Goal: Information Seeking & Learning: Find specific fact

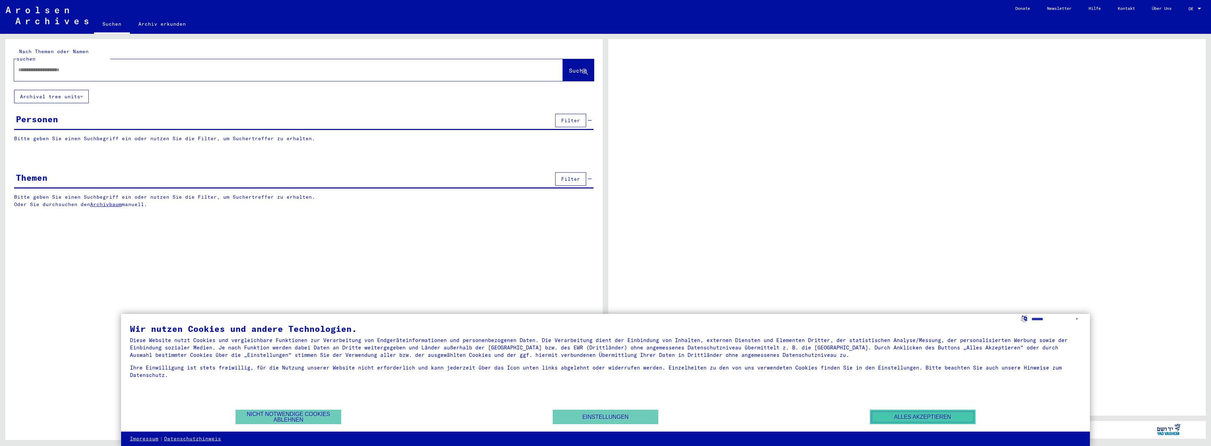
click at [931, 417] on button "Alles akzeptieren" at bounding box center [923, 417] width 106 height 14
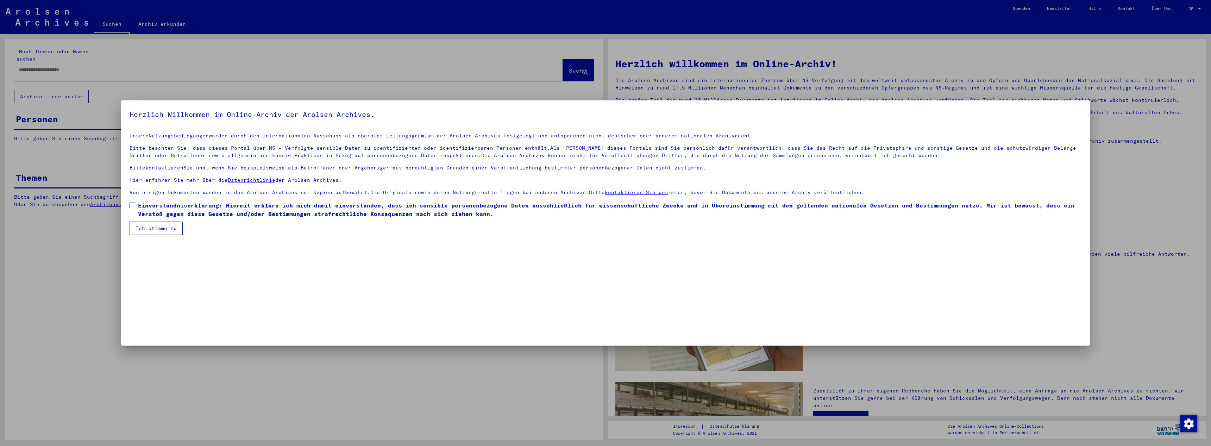
click at [133, 207] on span at bounding box center [133, 205] width 6 height 6
click at [151, 226] on button "Ich stimme zu" at bounding box center [156, 227] width 53 height 13
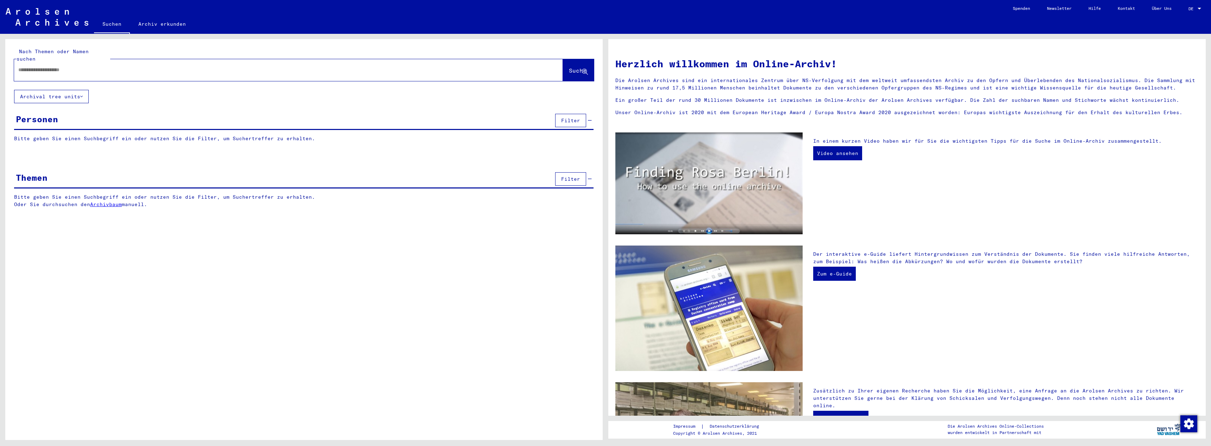
click at [312, 59] on div at bounding box center [288, 70] width 549 height 22
click at [235, 66] on input "text" at bounding box center [280, 69] width 524 height 7
click at [407, 199] on p "Bitte geben Sie einen Suchbegriff ein oder nutzen Sie die Filter, um Suchertref…" at bounding box center [304, 200] width 580 height 15
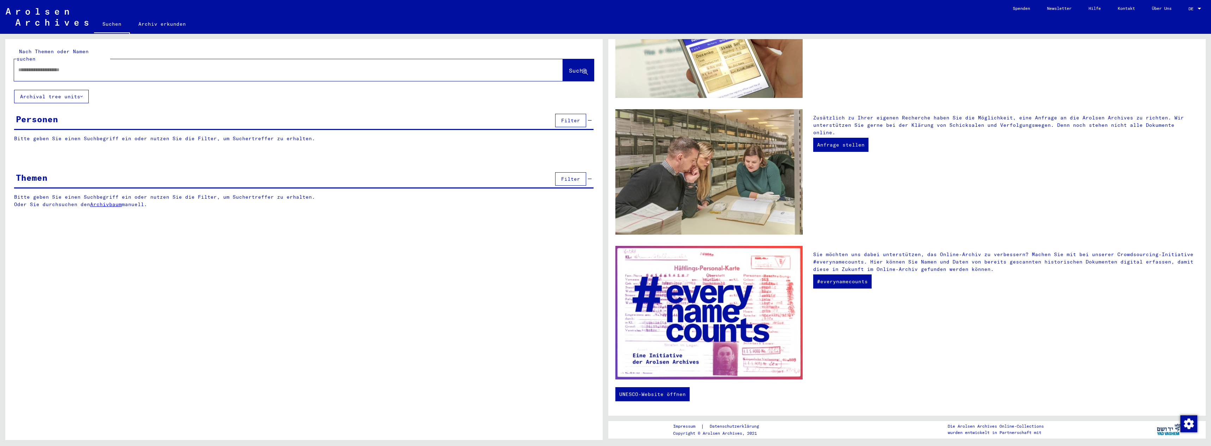
scroll to position [274, 0]
click at [203, 66] on input "text" at bounding box center [280, 69] width 524 height 7
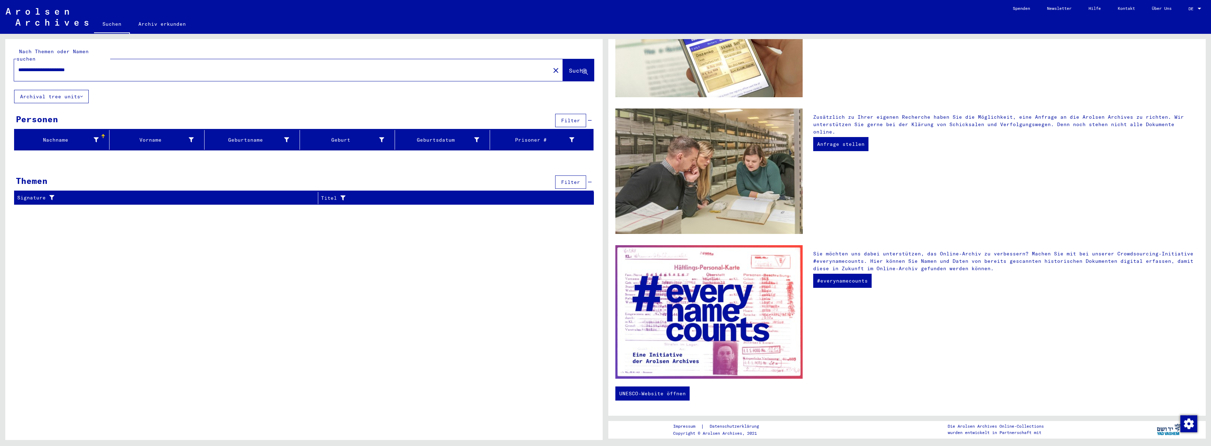
drag, startPoint x: 99, startPoint y: 64, endPoint x: 83, endPoint y: 63, distance: 15.9
click at [83, 66] on input "**********" at bounding box center [280, 69] width 524 height 7
click at [68, 66] on input "**********" at bounding box center [280, 69] width 524 height 7
click at [85, 92] on button "Archival tree units" at bounding box center [51, 96] width 75 height 13
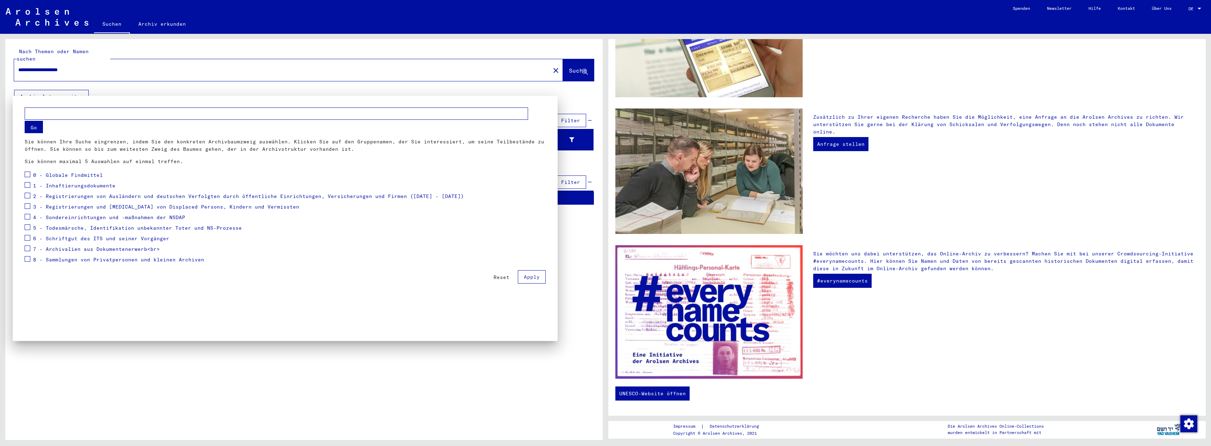
click at [130, 88] on div at bounding box center [605, 223] width 1211 height 446
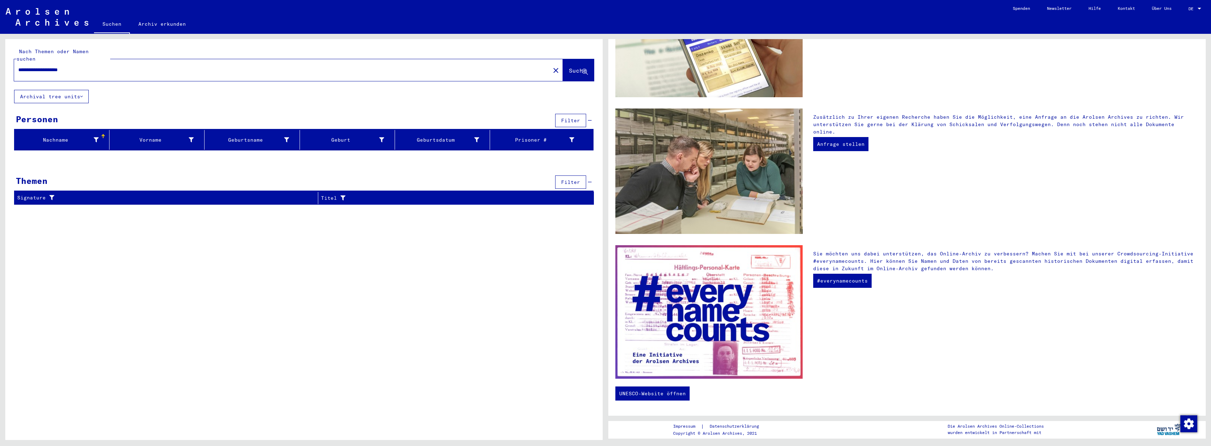
click at [46, 66] on input "**********" at bounding box center [280, 69] width 524 height 7
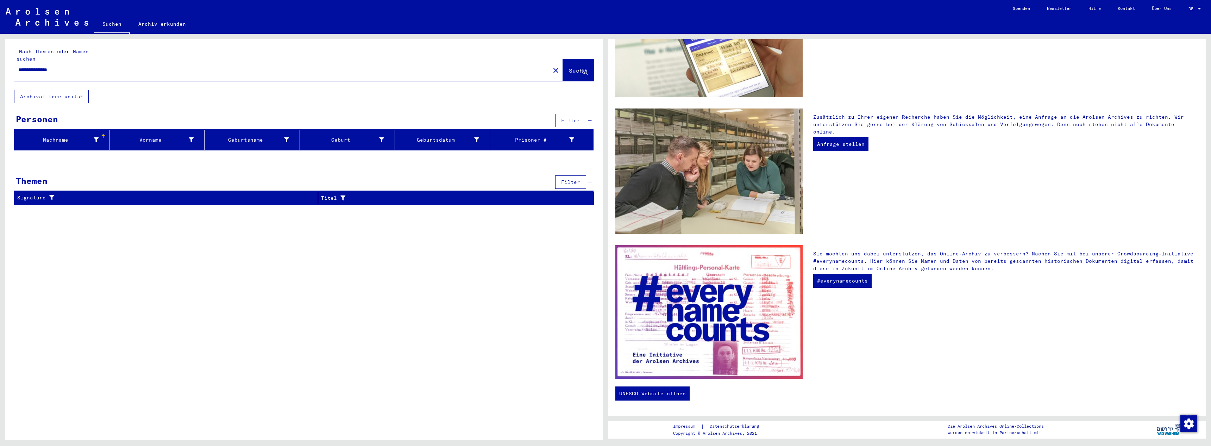
click at [31, 66] on input "**********" at bounding box center [280, 69] width 524 height 7
click at [210, 174] on div "Themen Filter" at bounding box center [304, 183] width 580 height 18
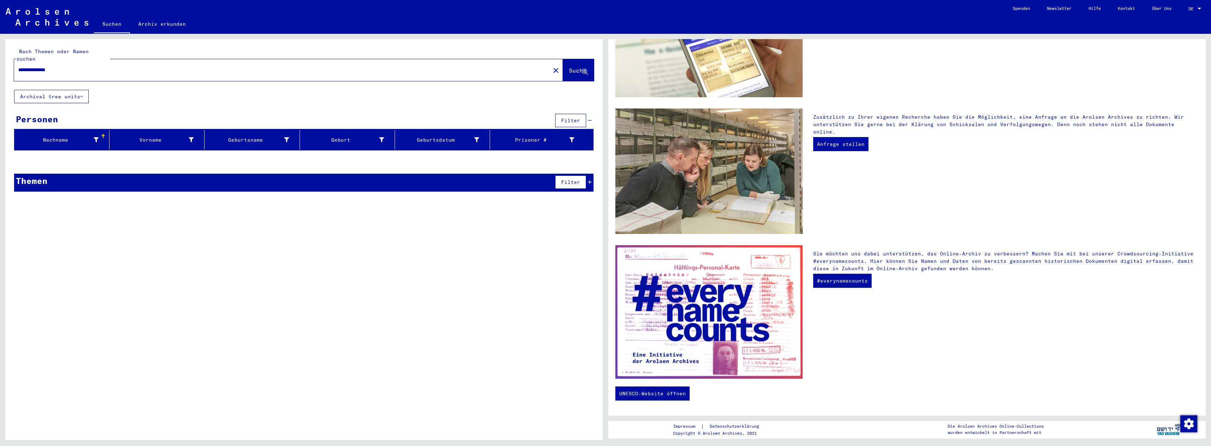
click at [210, 174] on div "Themen Filter" at bounding box center [304, 183] width 580 height 18
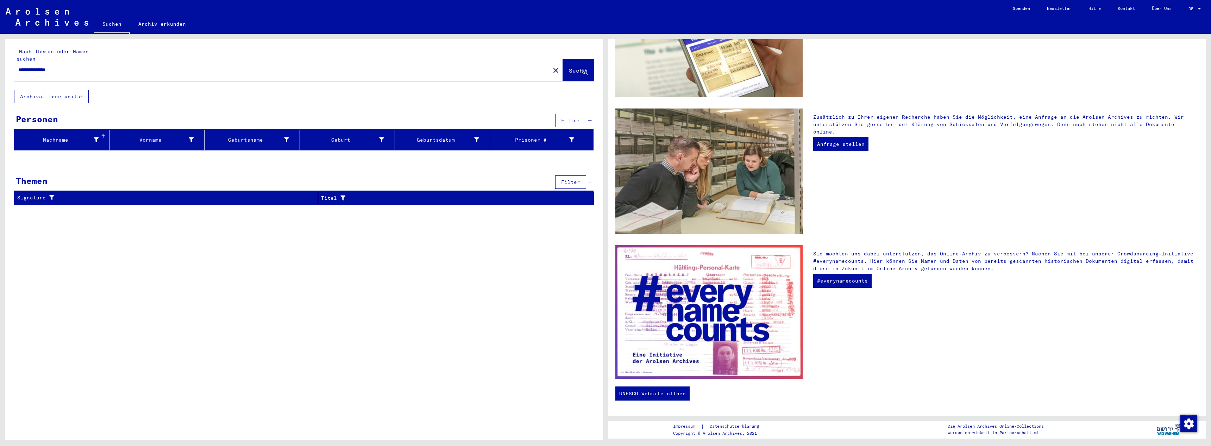
click at [36, 66] on input "**********" at bounding box center [280, 69] width 524 height 7
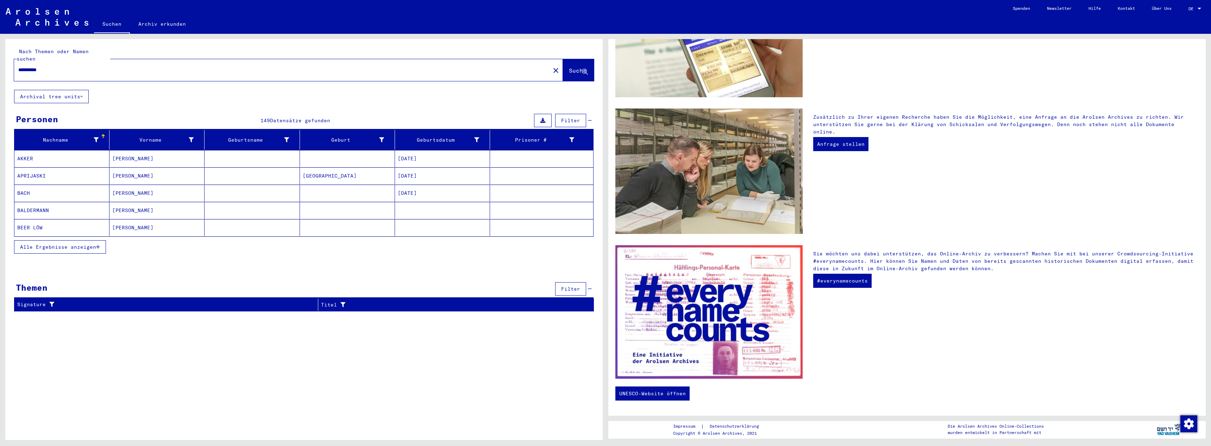
click at [24, 62] on div "**********" at bounding box center [278, 70] width 528 height 16
click at [26, 66] on input "**********" at bounding box center [280, 69] width 524 height 7
type input "****"
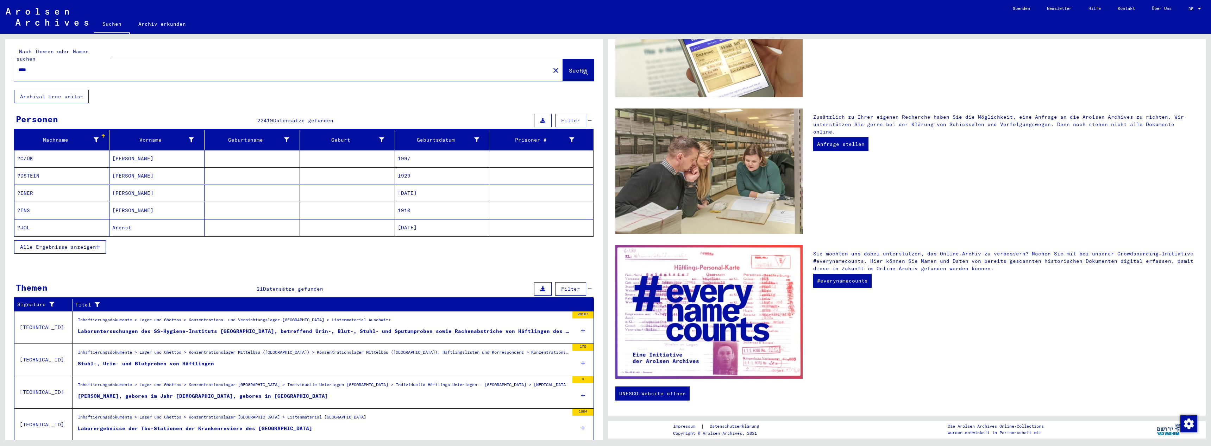
click at [65, 244] on span "Alle Ergebnisse anzeigen" at bounding box center [58, 247] width 76 height 6
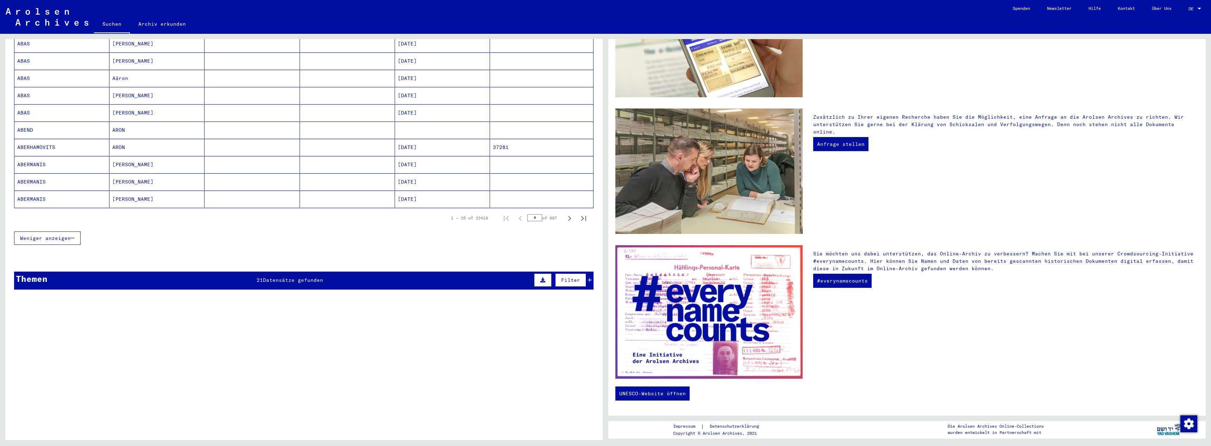
click at [65, 235] on span "Weniger anzeigen" at bounding box center [45, 238] width 51 height 6
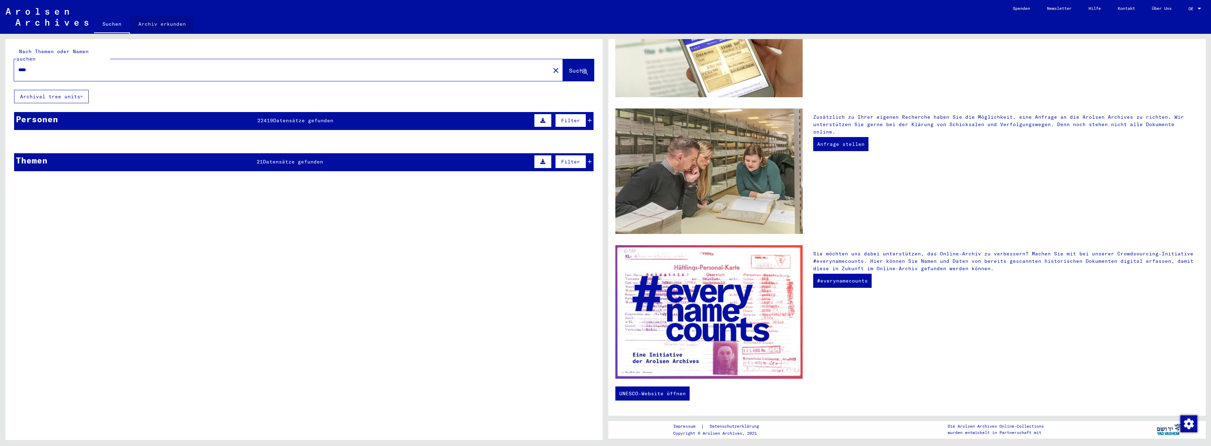
click at [160, 20] on link "Archiv erkunden" at bounding box center [162, 23] width 64 height 17
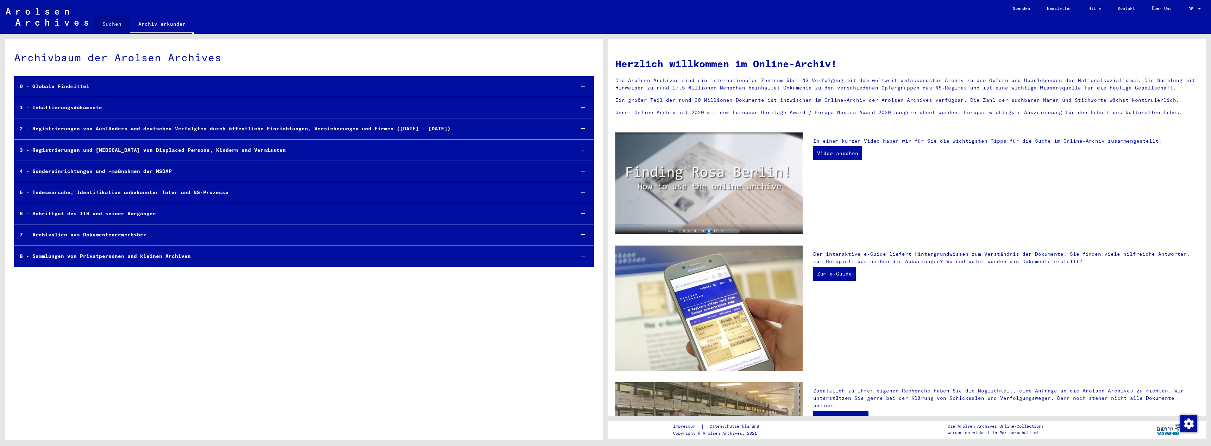
click at [111, 23] on link "Suchen" at bounding box center [112, 23] width 36 height 17
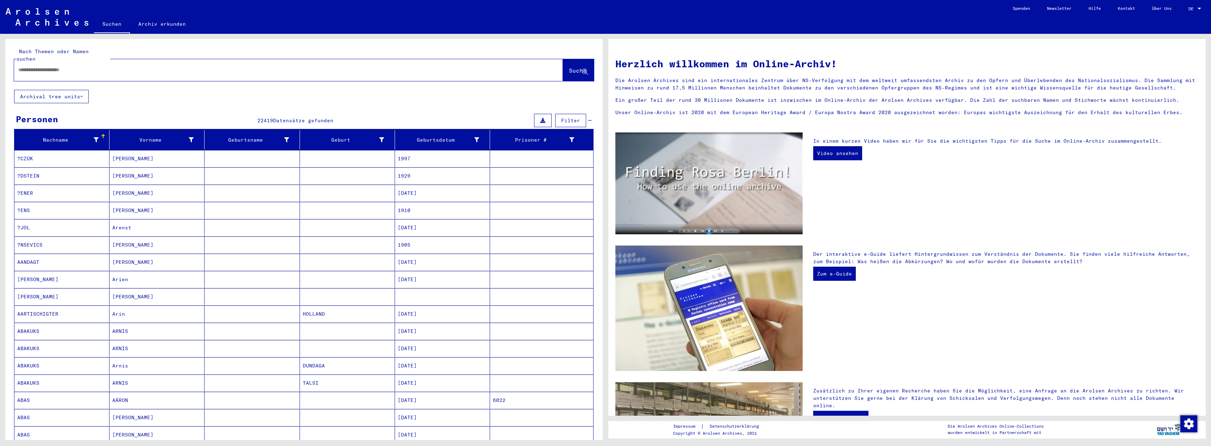
click at [59, 66] on input "text" at bounding box center [280, 69] width 524 height 7
type input "****"
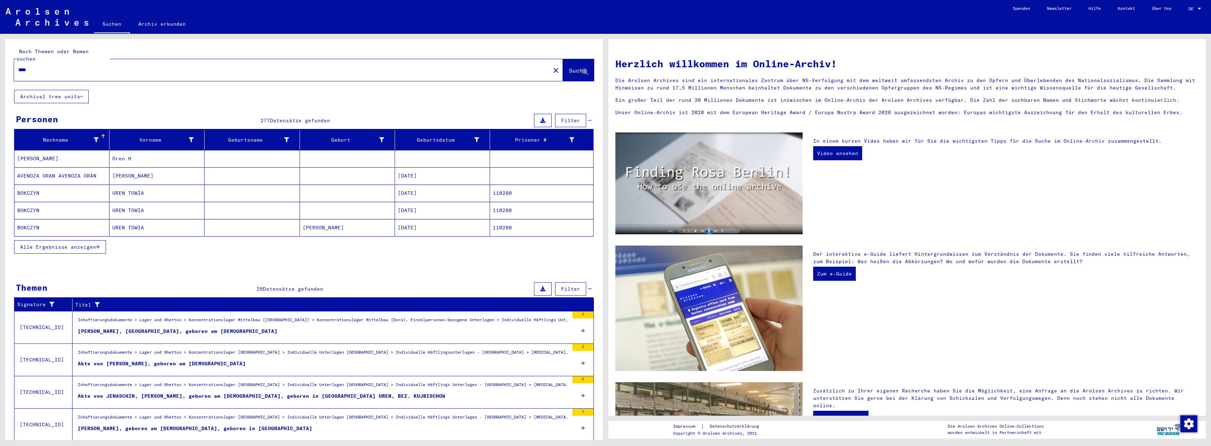
click at [93, 244] on span "Alle Ergebnisse anzeigen" at bounding box center [58, 247] width 76 height 6
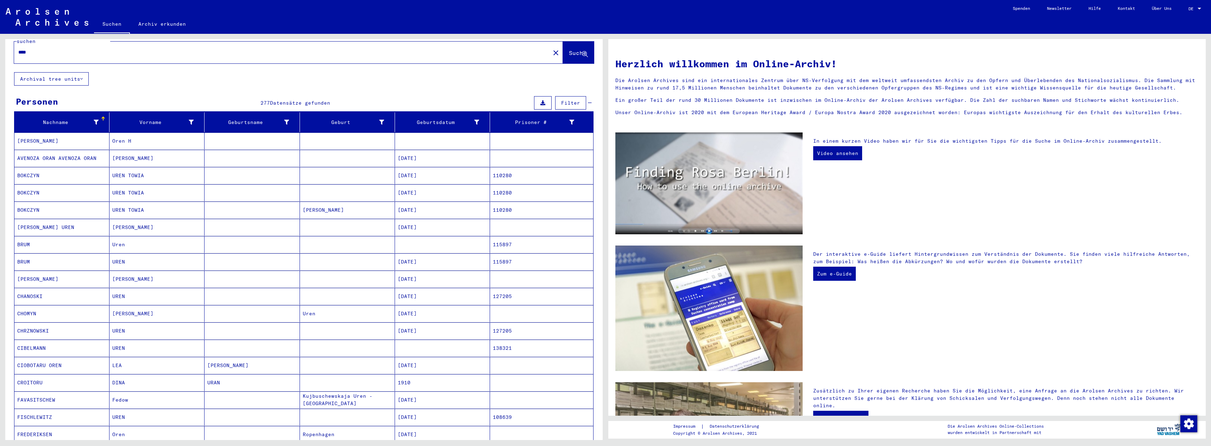
scroll to position [19, 0]
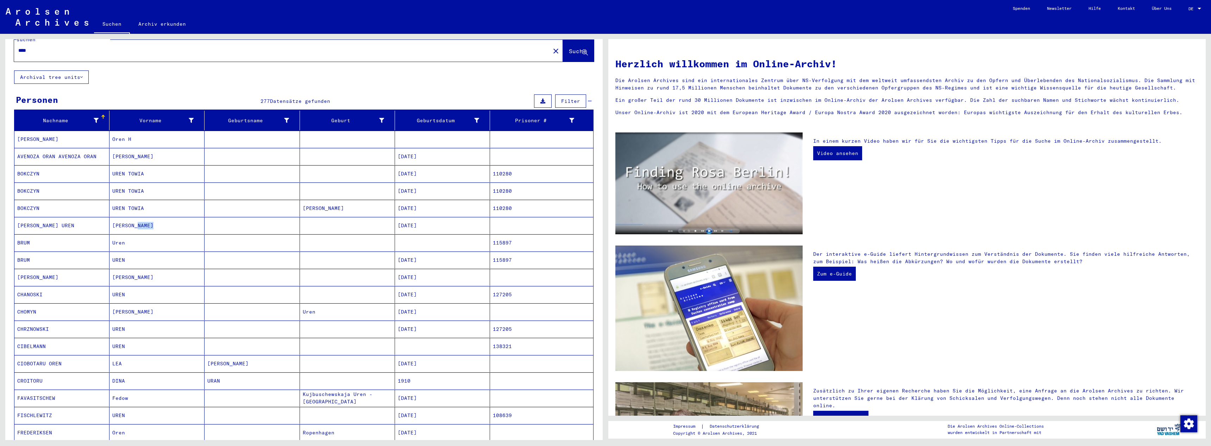
drag, startPoint x: 135, startPoint y: 220, endPoint x: 81, endPoint y: 225, distance: 53.8
click at [81, 225] on mat-row "[PERSON_NAME] [PERSON_NAME] [DATE]" at bounding box center [303, 225] width 579 height 17
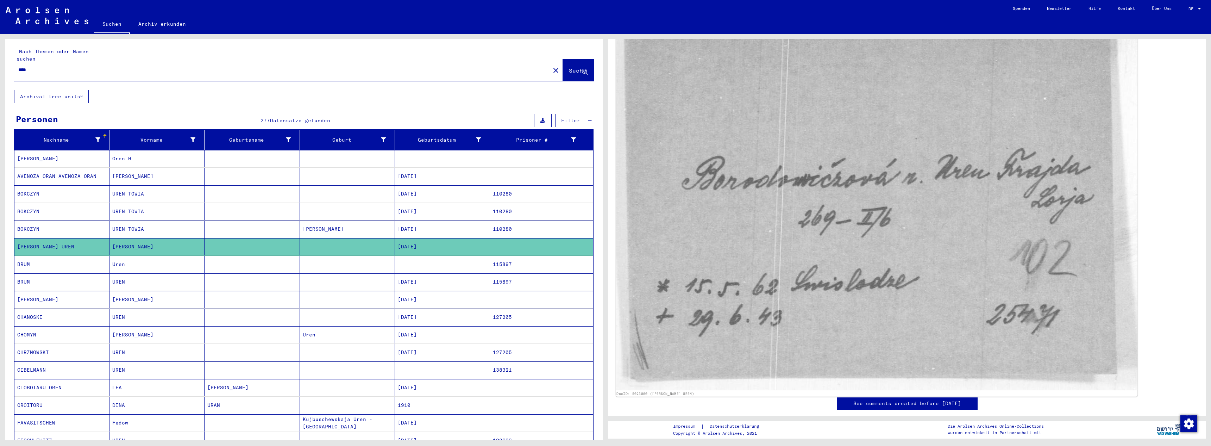
scroll to position [190, 0]
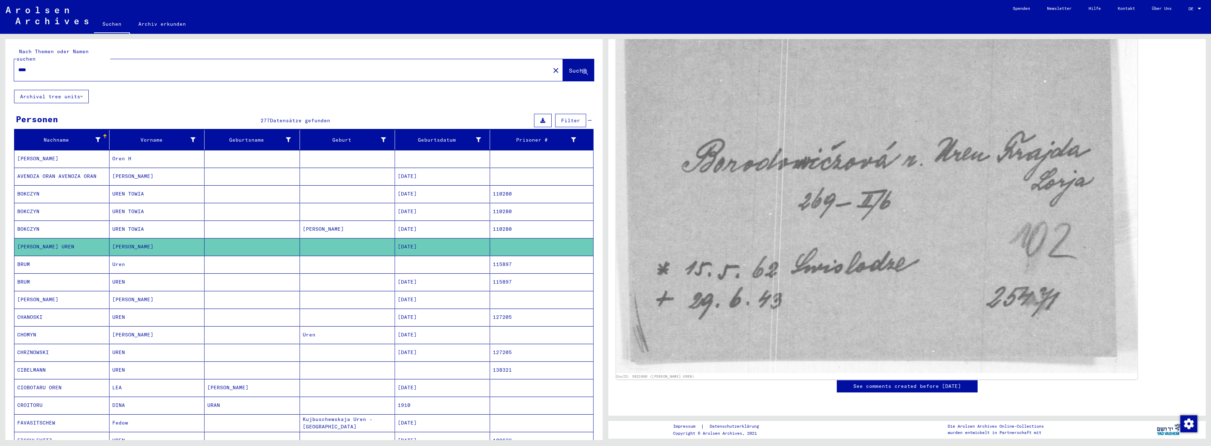
click at [879, 191] on img at bounding box center [877, 184] width 522 height 376
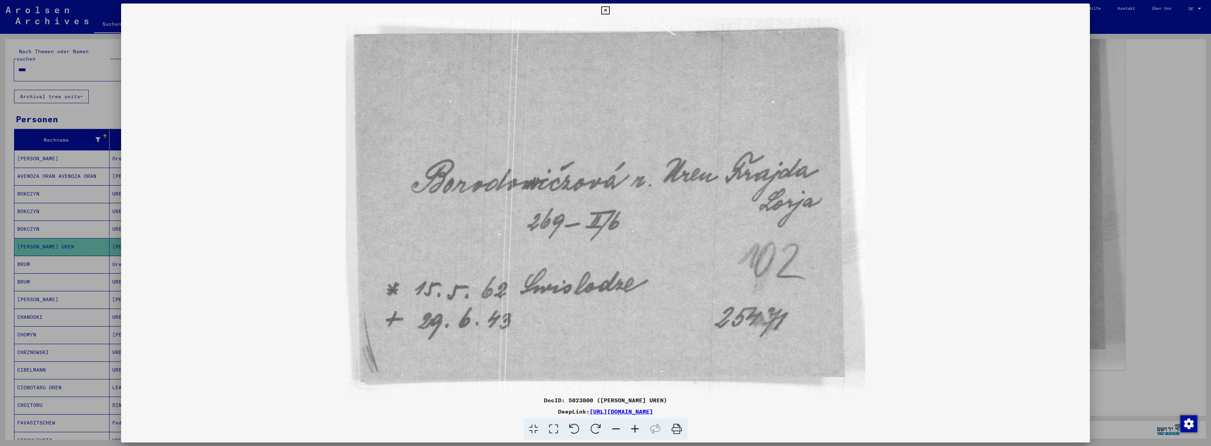
click at [1025, 176] on img at bounding box center [605, 205] width 969 height 375
click at [609, 11] on icon at bounding box center [605, 10] width 8 height 8
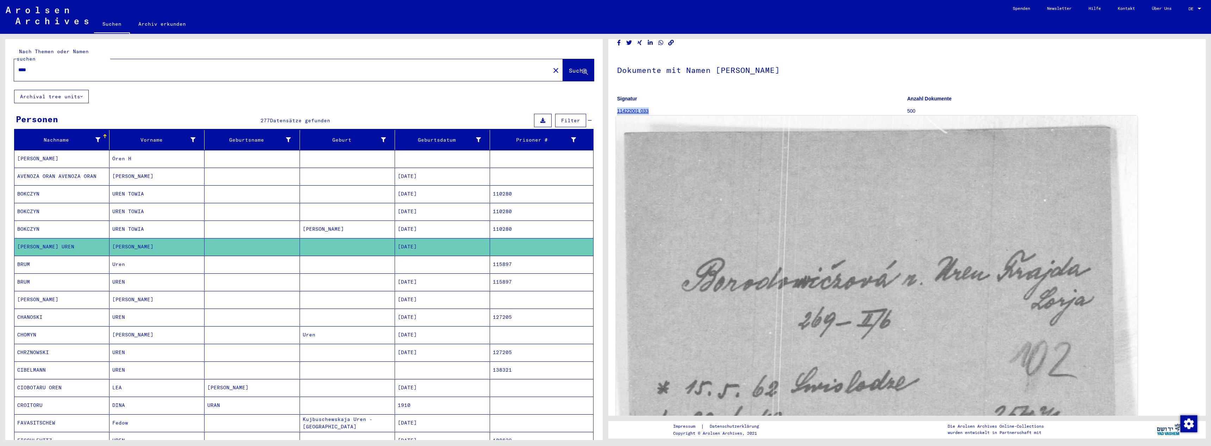
scroll to position [0, 0]
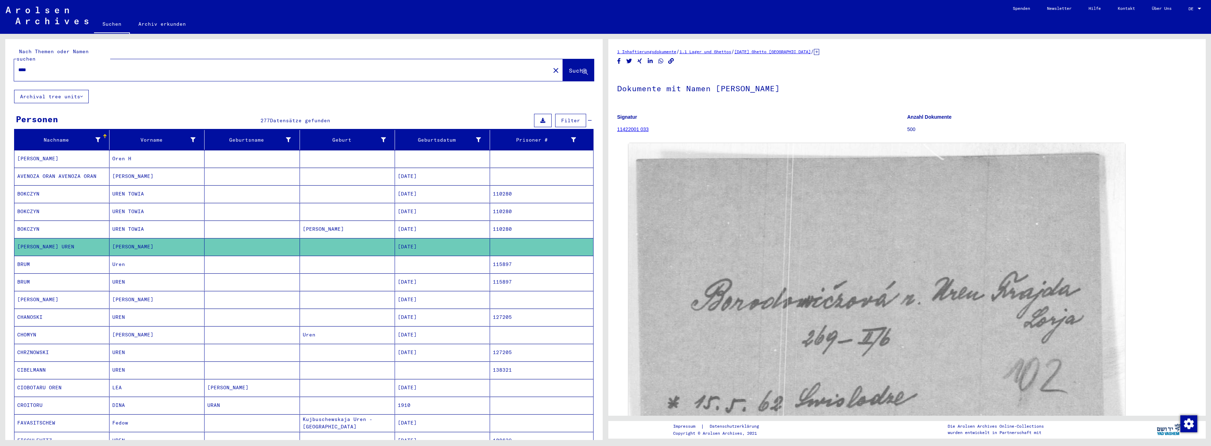
click at [911, 126] on p "500" at bounding box center [1052, 129] width 290 height 7
click at [631, 129] on link "11422001 033" at bounding box center [633, 129] width 32 height 6
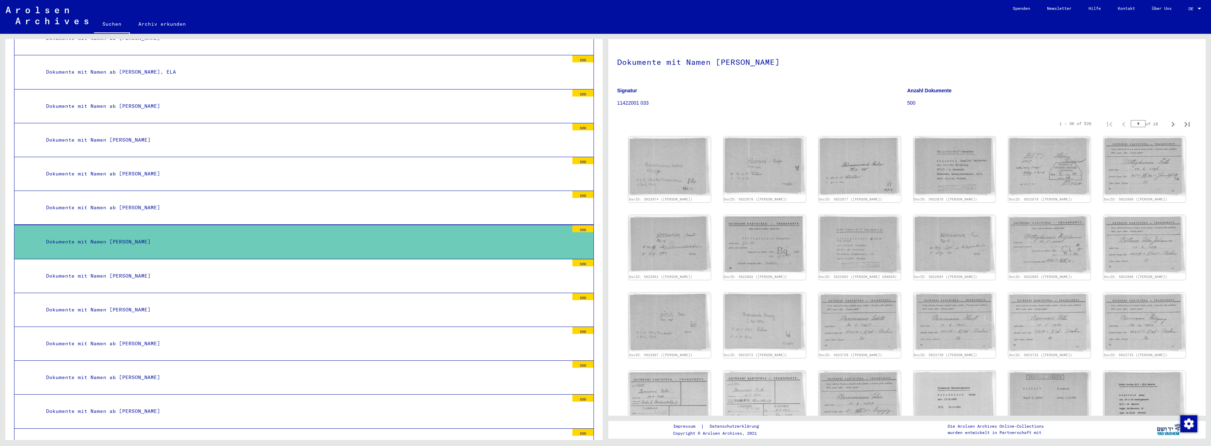
scroll to position [27, 0]
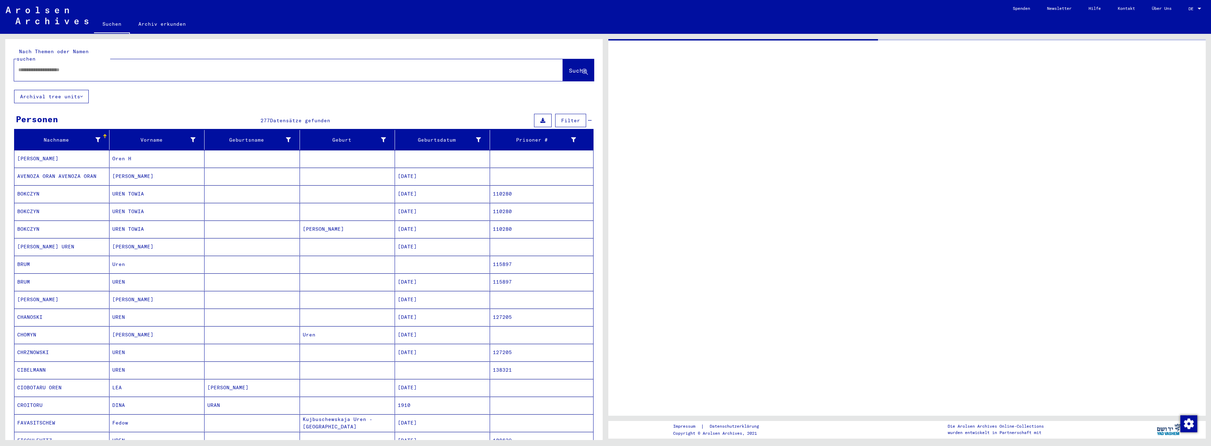
type input "*******"
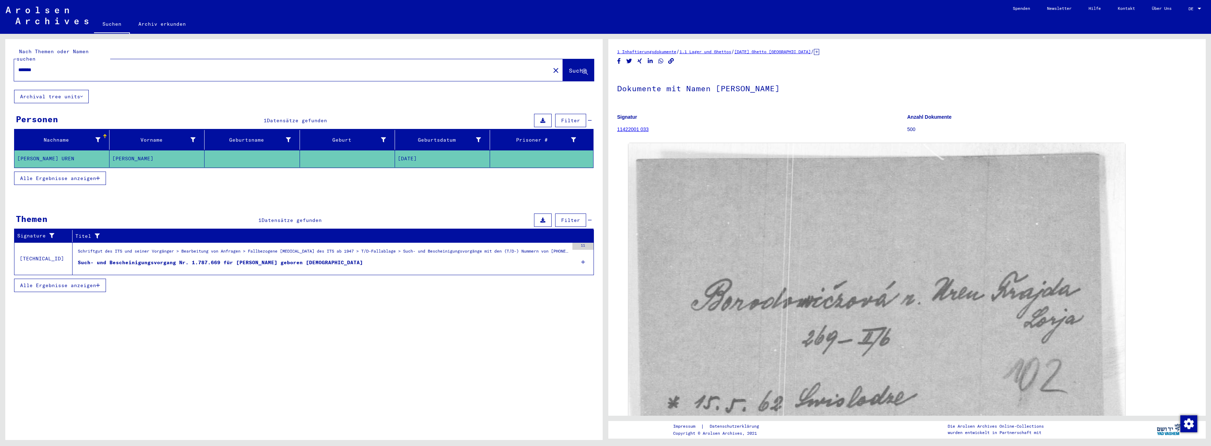
click at [60, 150] on mat-cell "[PERSON_NAME] UREN" at bounding box center [61, 158] width 95 height 17
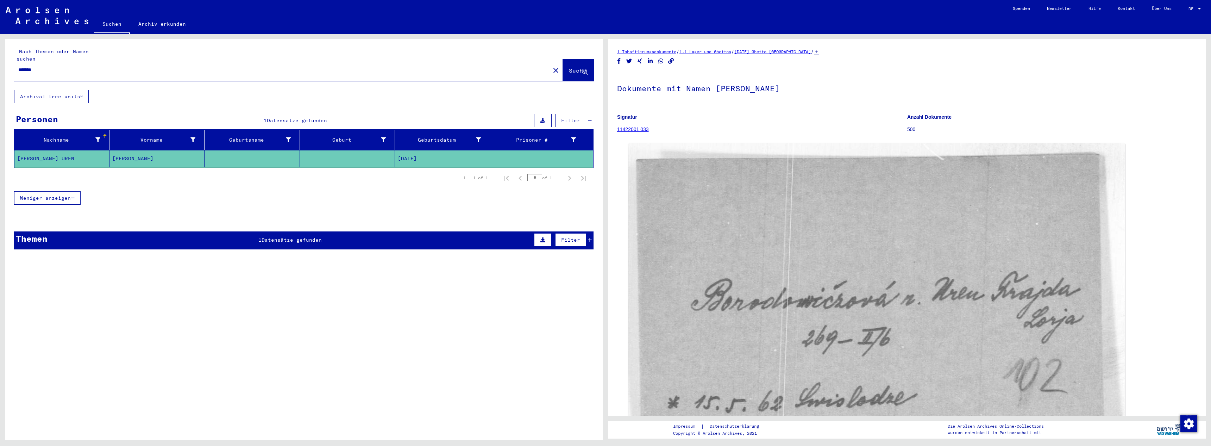
click at [472, 233] on div "Themen 1 Datensätze gefunden Filter" at bounding box center [304, 240] width 580 height 18
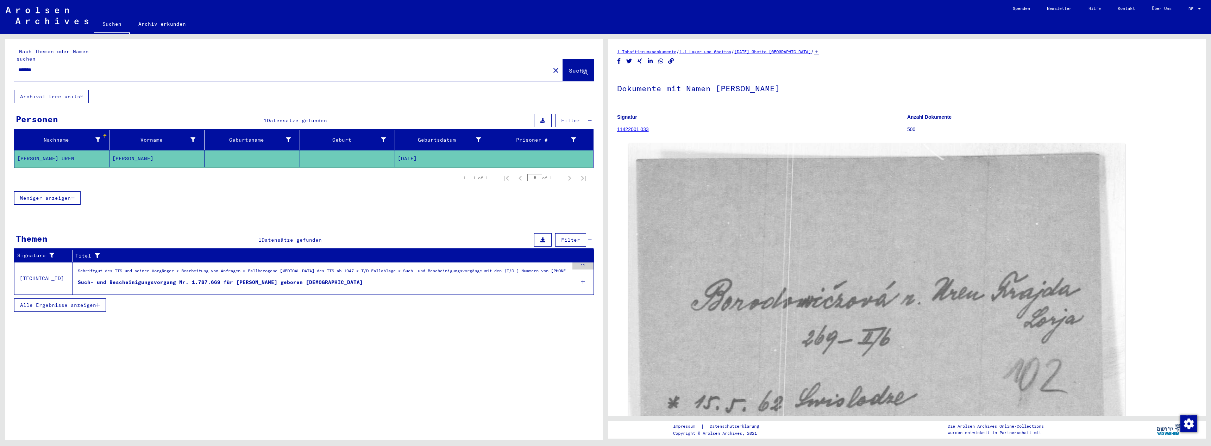
click at [225, 279] on div "Such- und Bescheinigungsvorgang Nr. 1.787.669 für [PERSON_NAME] geboren [DEMOGR…" at bounding box center [220, 282] width 285 height 7
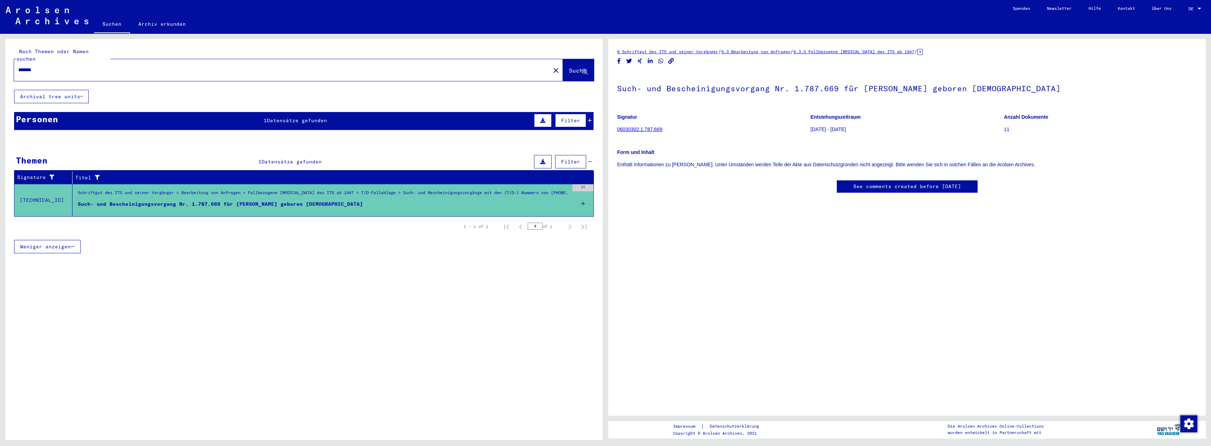
click at [646, 128] on link "06030302.1.787.669" at bounding box center [639, 129] width 45 height 6
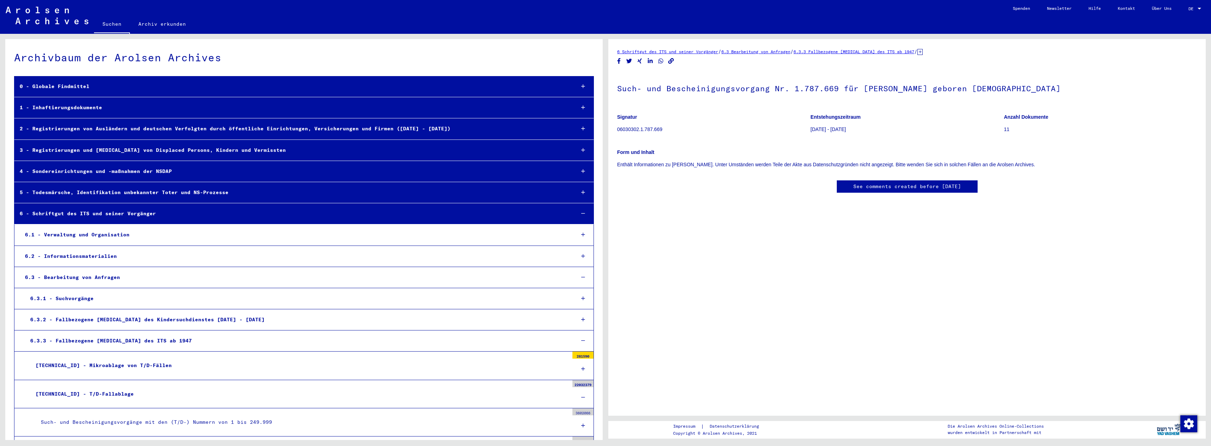
scroll to position [8279, 0]
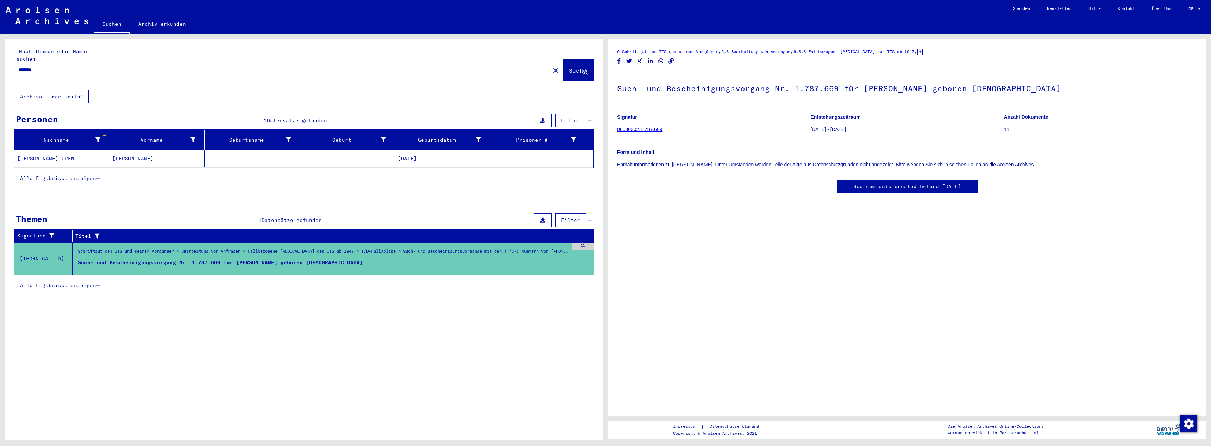
click at [44, 66] on input "*******" at bounding box center [282, 69] width 528 height 7
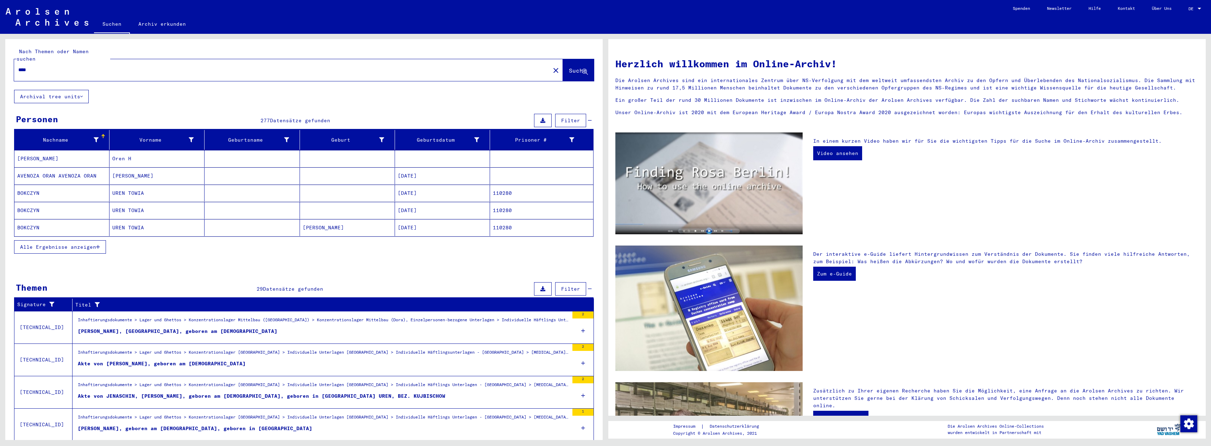
scroll to position [47, 0]
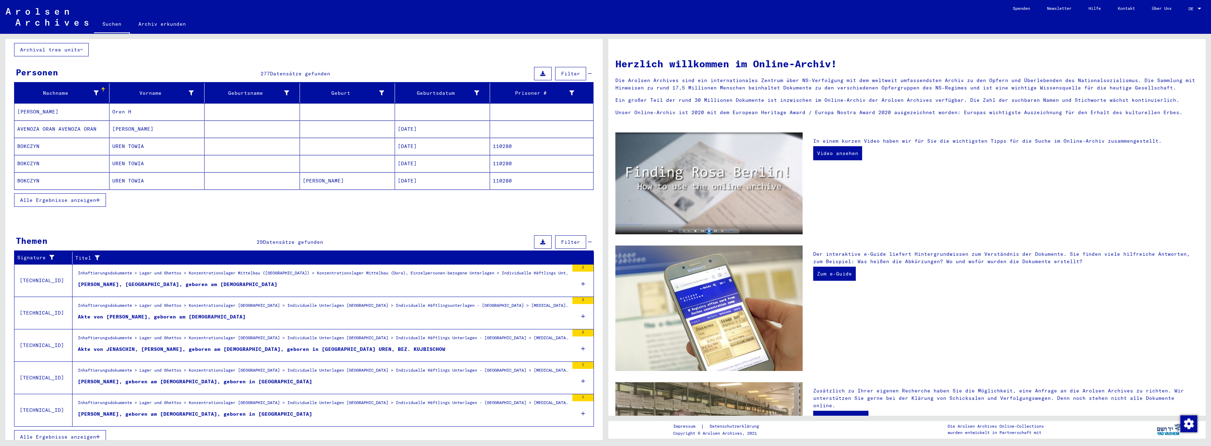
click at [65, 197] on span "Alle Ergebnisse anzeigen" at bounding box center [58, 200] width 76 height 6
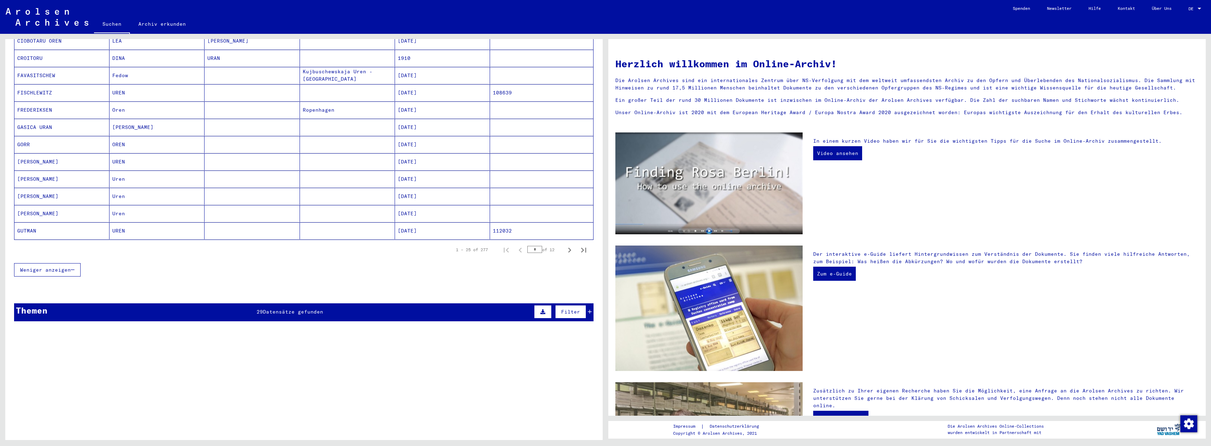
scroll to position [395, 0]
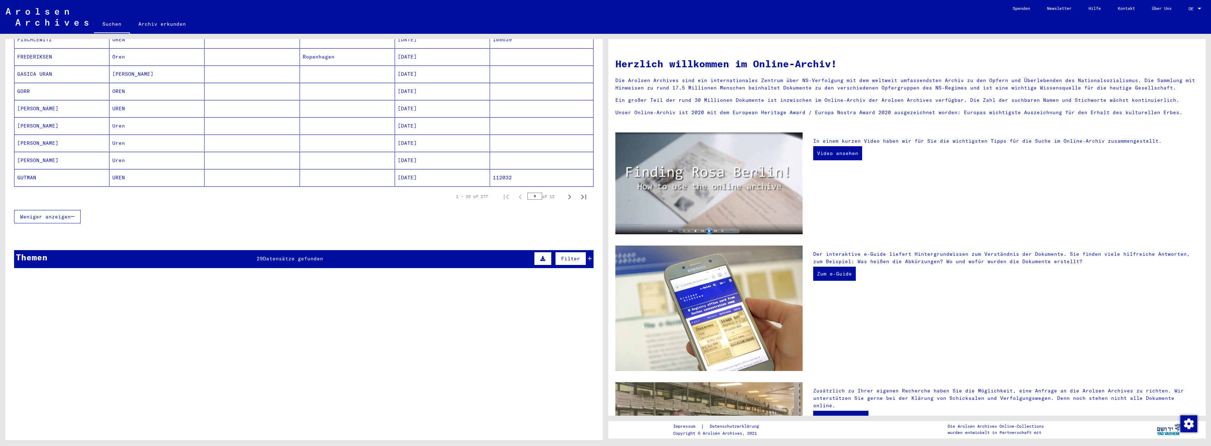
click at [46, 251] on div "Themen" at bounding box center [32, 257] width 32 height 13
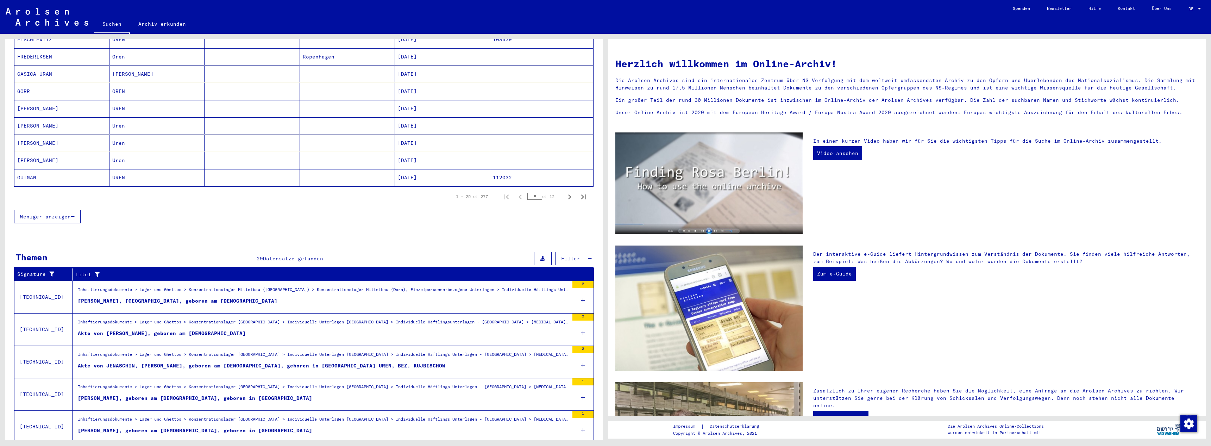
scroll to position [412, 0]
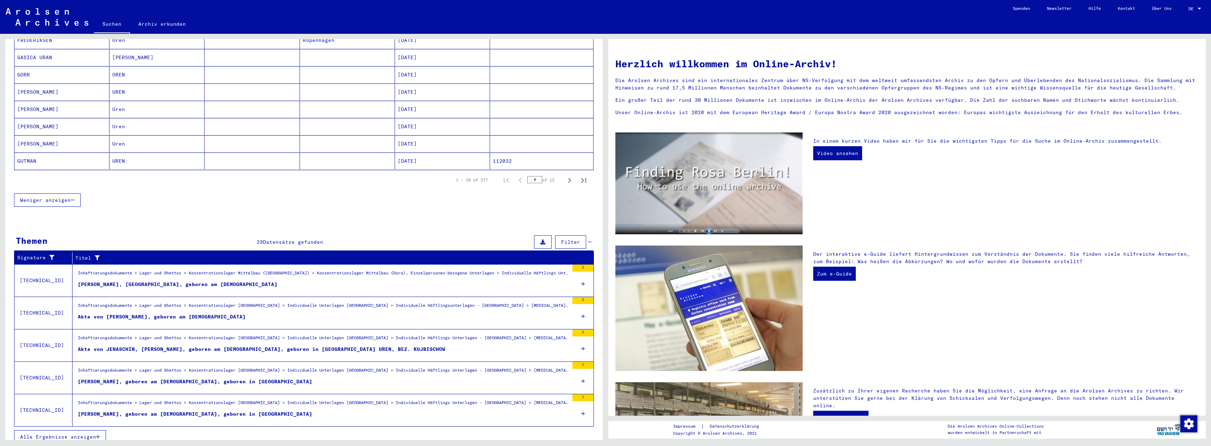
click at [41, 308] on td "[TECHNICAL_ID]" at bounding box center [43, 312] width 58 height 32
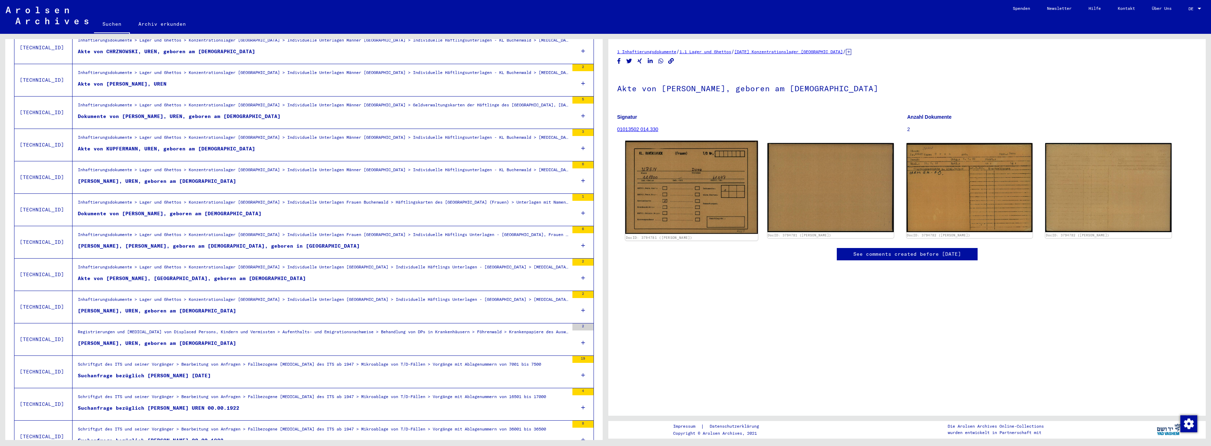
click at [706, 191] on img at bounding box center [691, 186] width 133 height 93
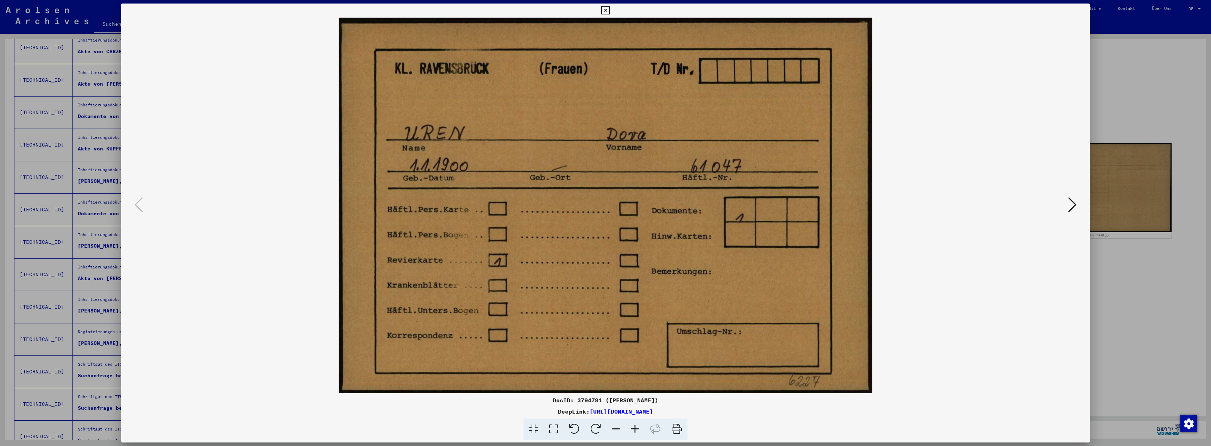
click at [1072, 211] on icon at bounding box center [1072, 204] width 8 height 17
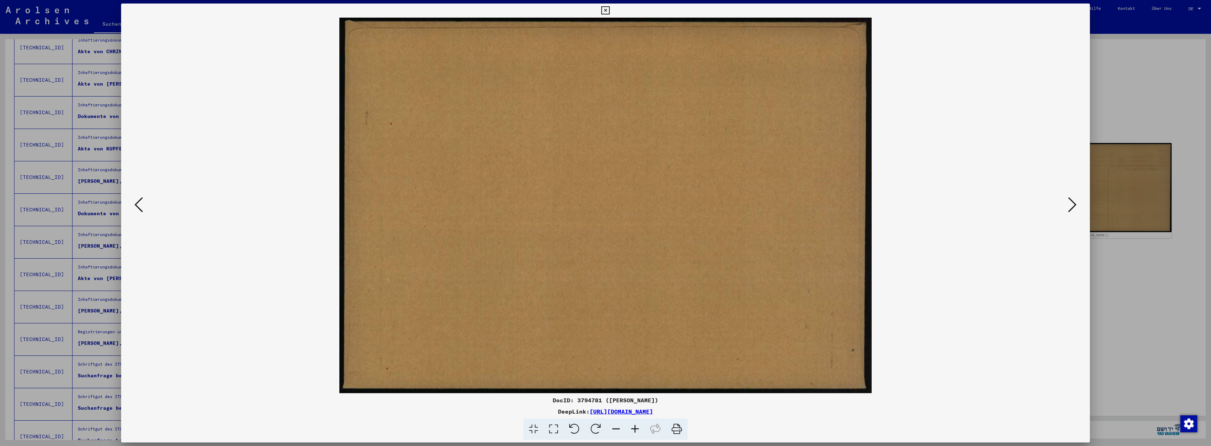
click at [1072, 211] on icon at bounding box center [1072, 204] width 8 height 17
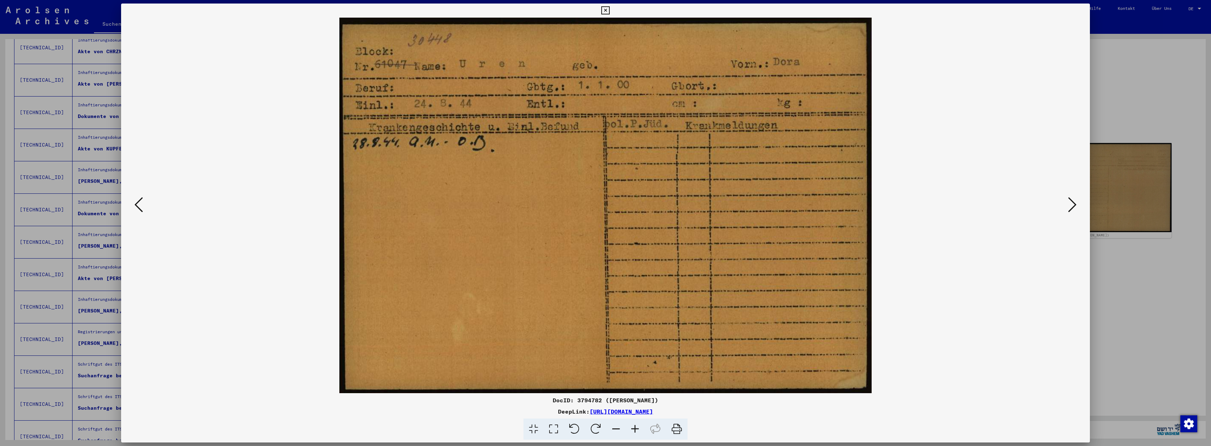
click at [1072, 211] on icon at bounding box center [1072, 204] width 8 height 17
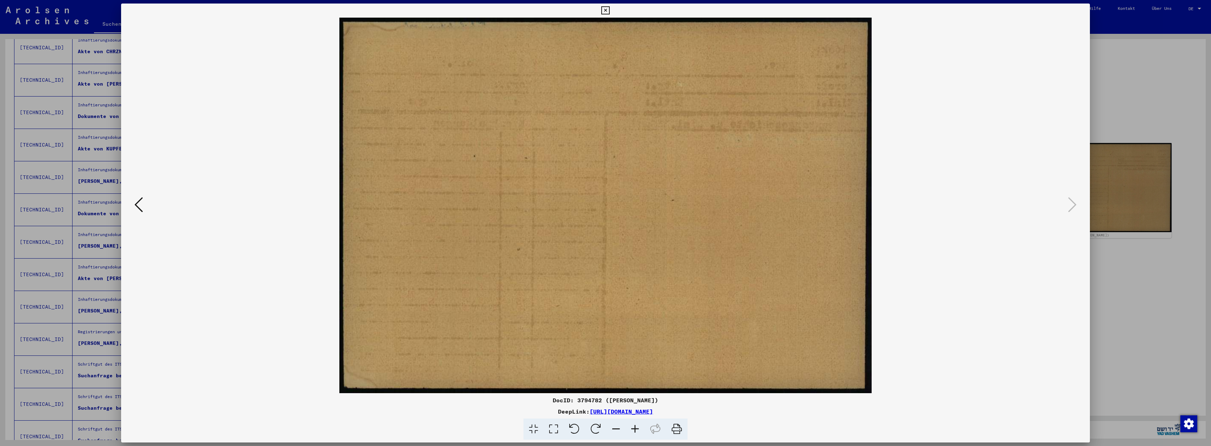
click at [137, 205] on icon at bounding box center [139, 204] width 8 height 17
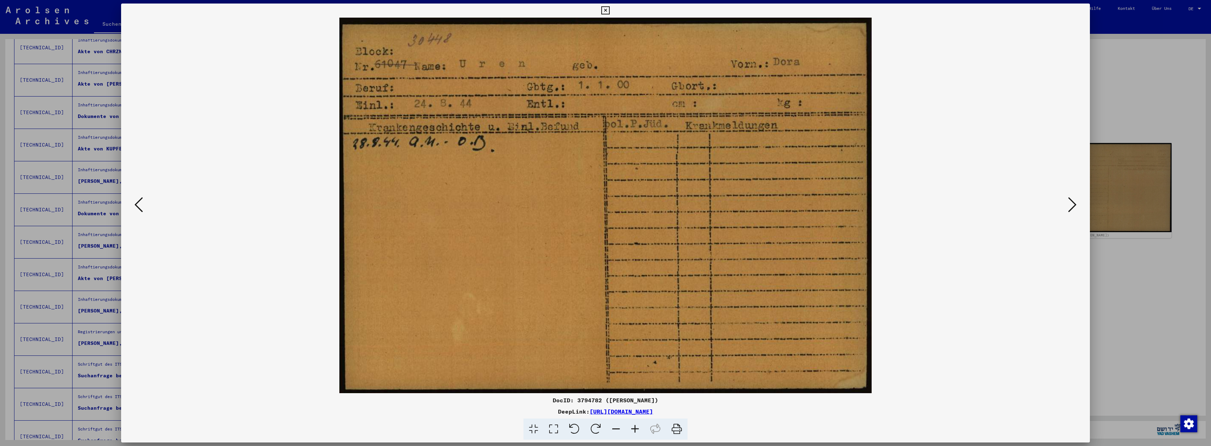
click at [138, 202] on icon at bounding box center [139, 204] width 8 height 17
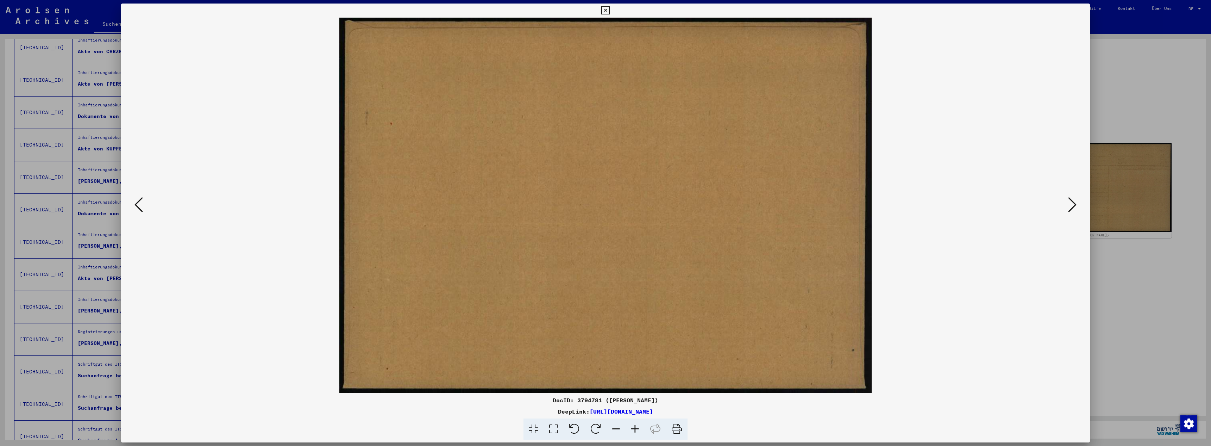
click at [138, 202] on icon at bounding box center [139, 204] width 8 height 17
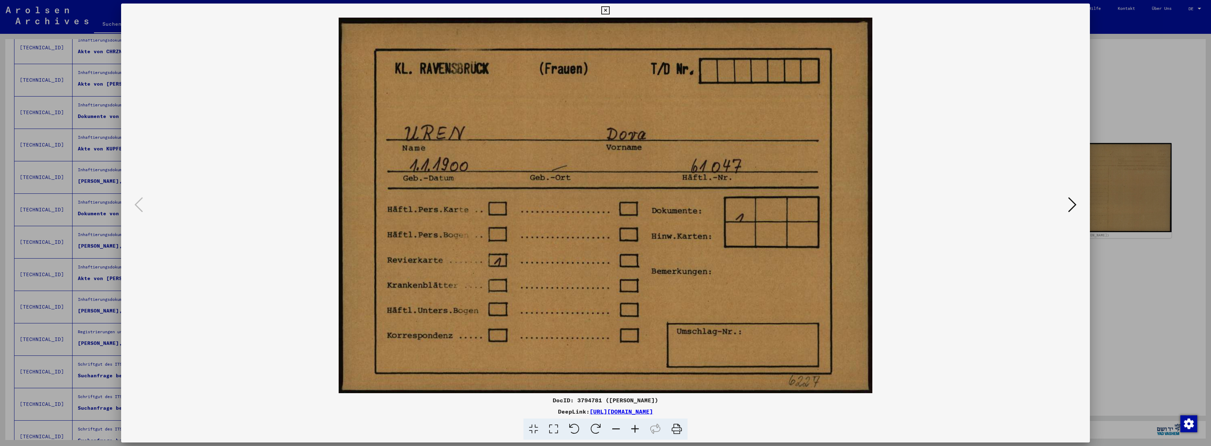
click at [245, 185] on img at bounding box center [605, 205] width 921 height 375
click at [1153, 85] on div at bounding box center [605, 223] width 1211 height 446
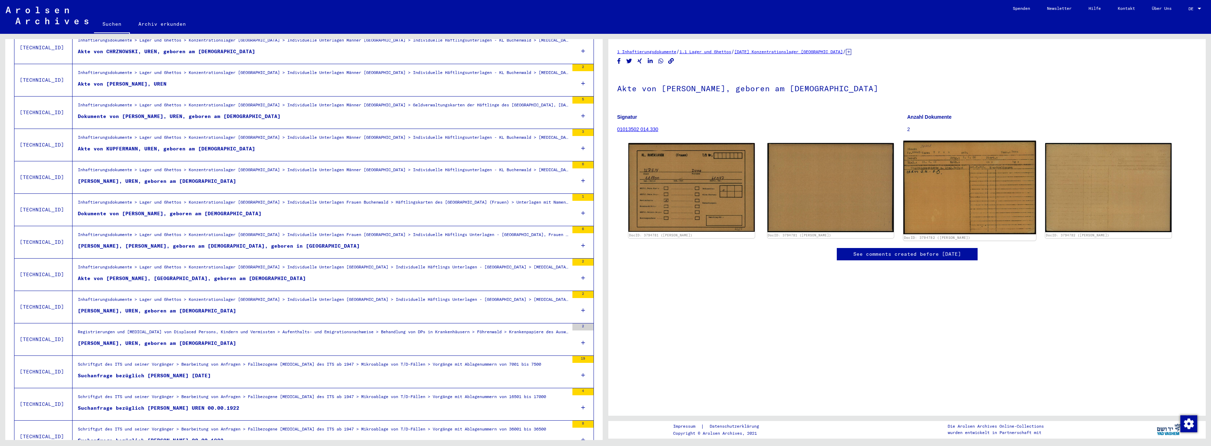
click at [985, 165] on img at bounding box center [970, 187] width 133 height 94
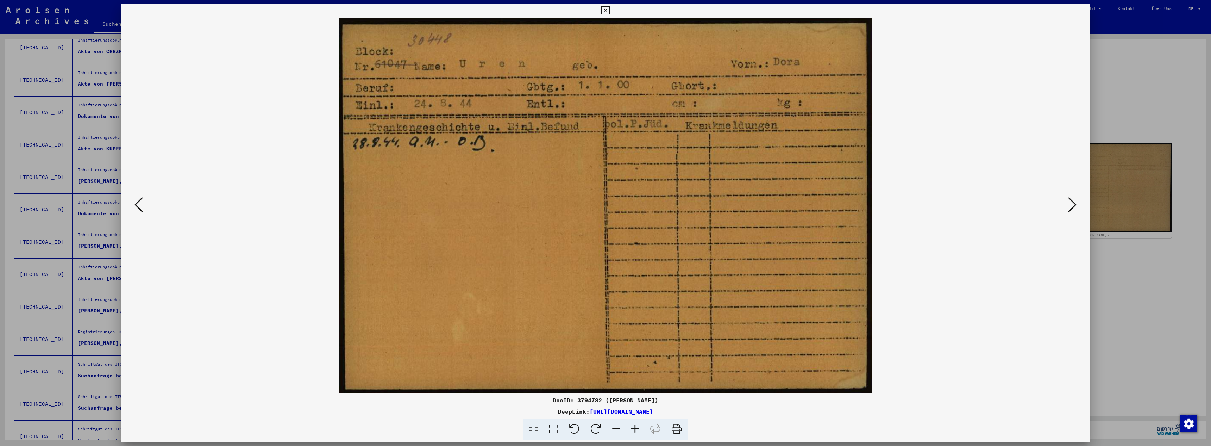
click at [1185, 87] on div at bounding box center [605, 223] width 1211 height 446
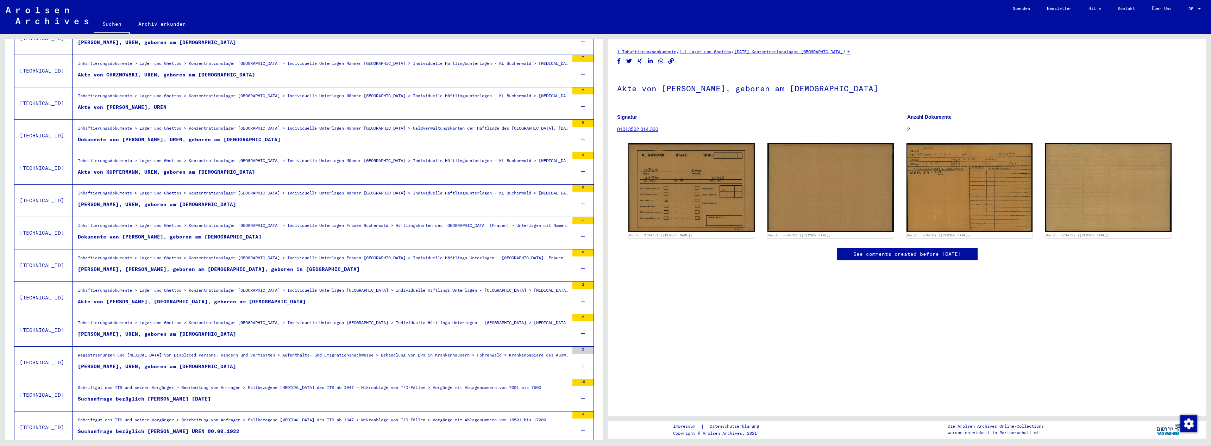
scroll to position [393, 0]
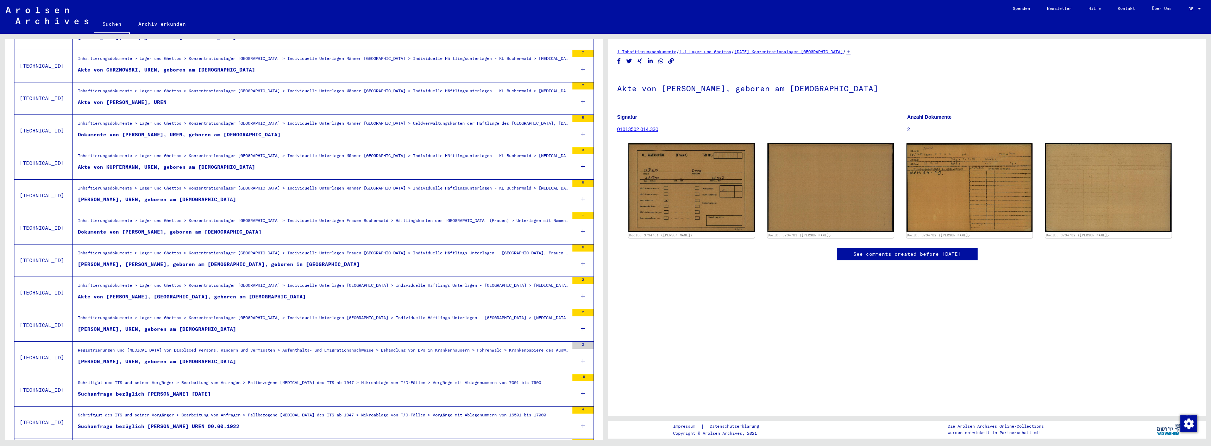
click at [138, 217] on div "Inhaftierungsdokumente > Lager und Ghettos > Konzentrationslager [GEOGRAPHIC_DA…" at bounding box center [324, 222] width 492 height 10
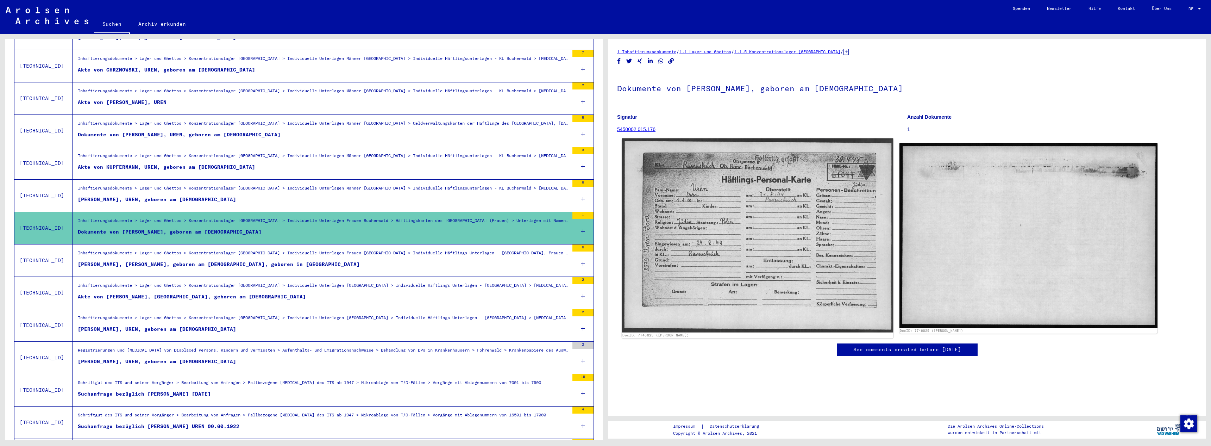
click at [780, 193] on img at bounding box center [757, 235] width 271 height 194
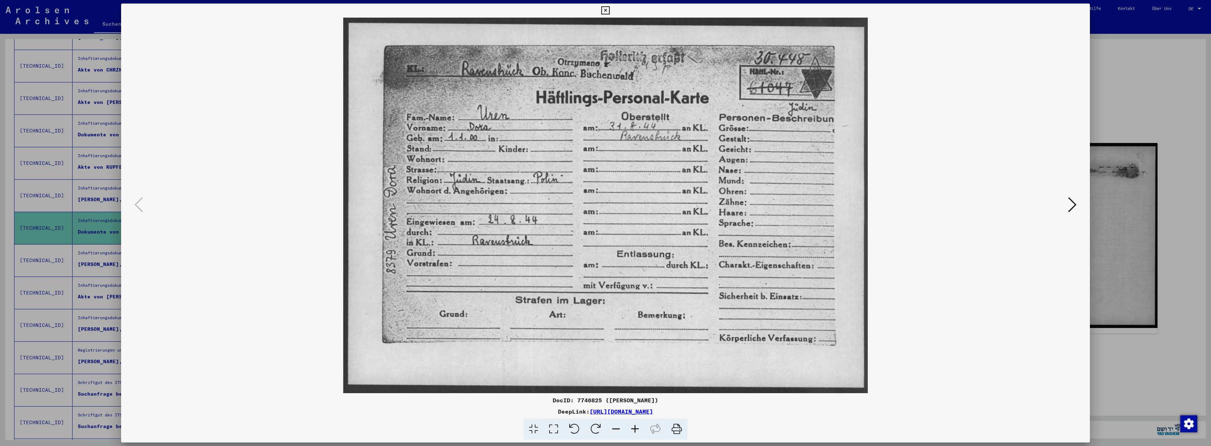
click at [1073, 208] on icon at bounding box center [1072, 204] width 8 height 17
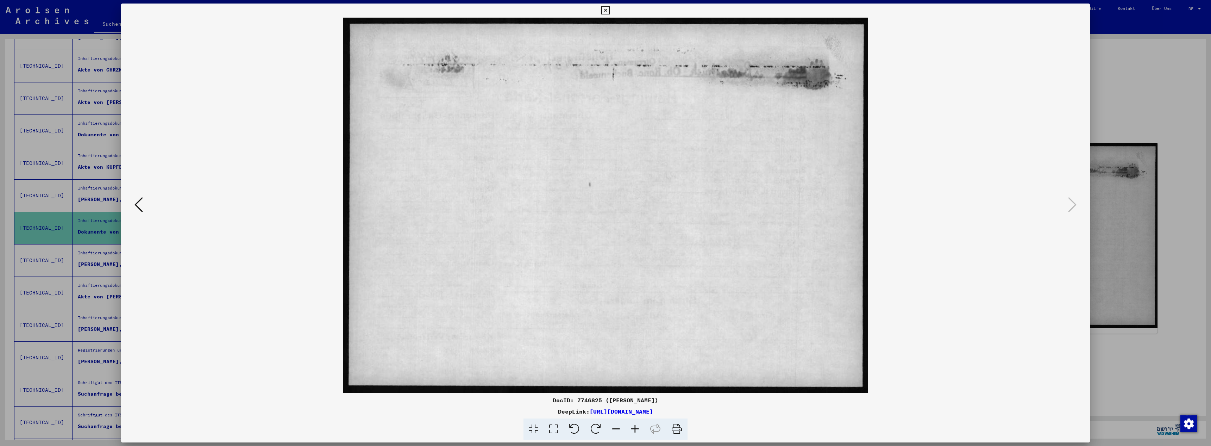
click at [1143, 123] on div at bounding box center [605, 223] width 1211 height 446
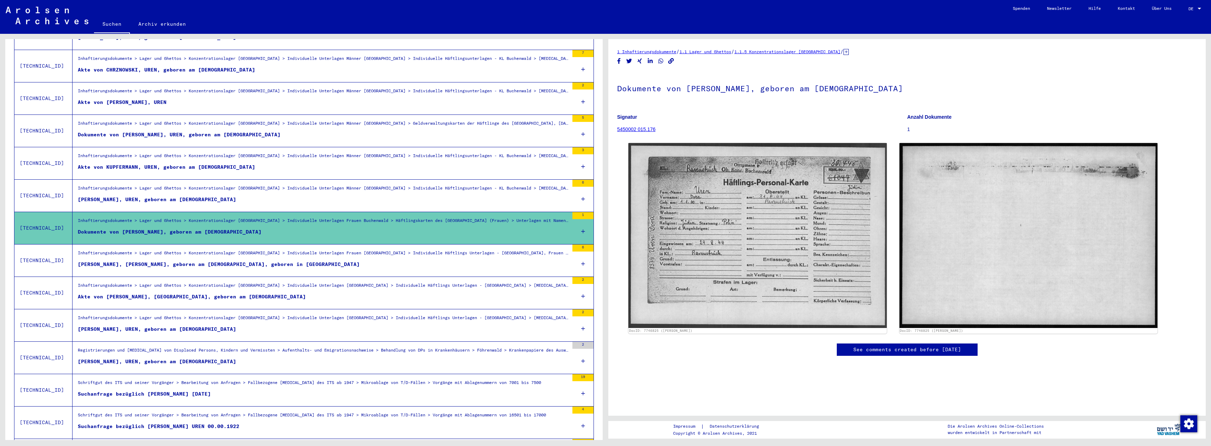
click at [156, 263] on figure "[PERSON_NAME], [PERSON_NAME], geboren am [DEMOGRAPHIC_DATA], geboren in [GEOGRA…" at bounding box center [324, 266] width 492 height 11
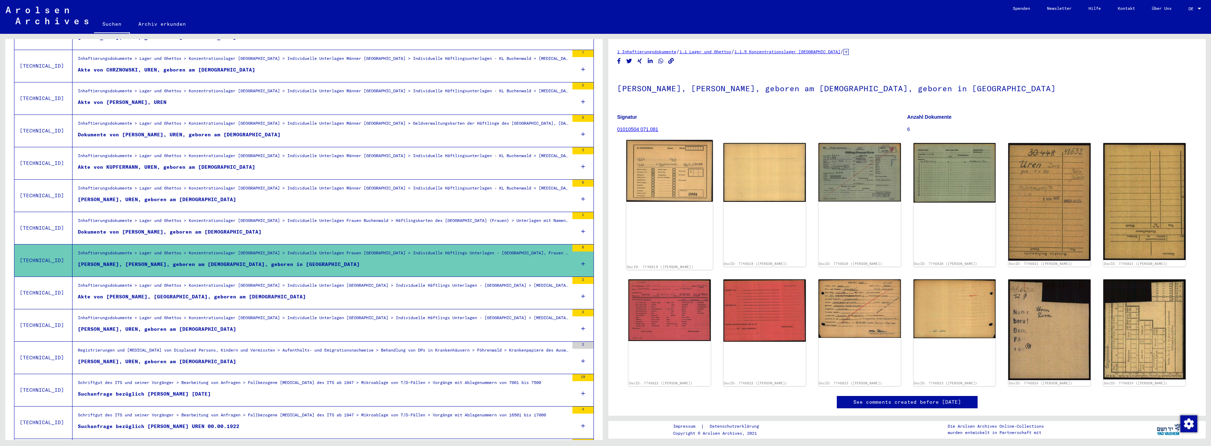
click at [664, 182] on img at bounding box center [669, 171] width 87 height 62
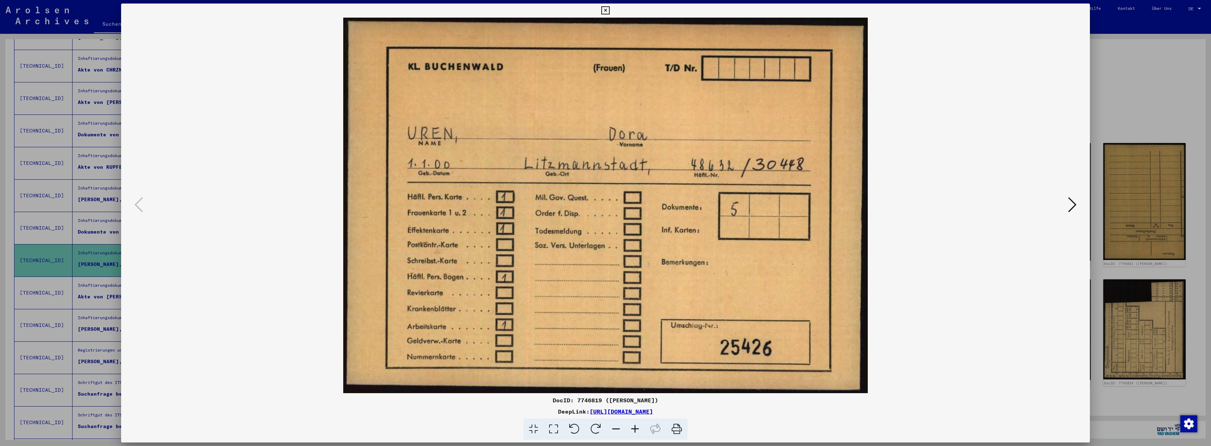
click at [1075, 204] on icon at bounding box center [1072, 204] width 8 height 17
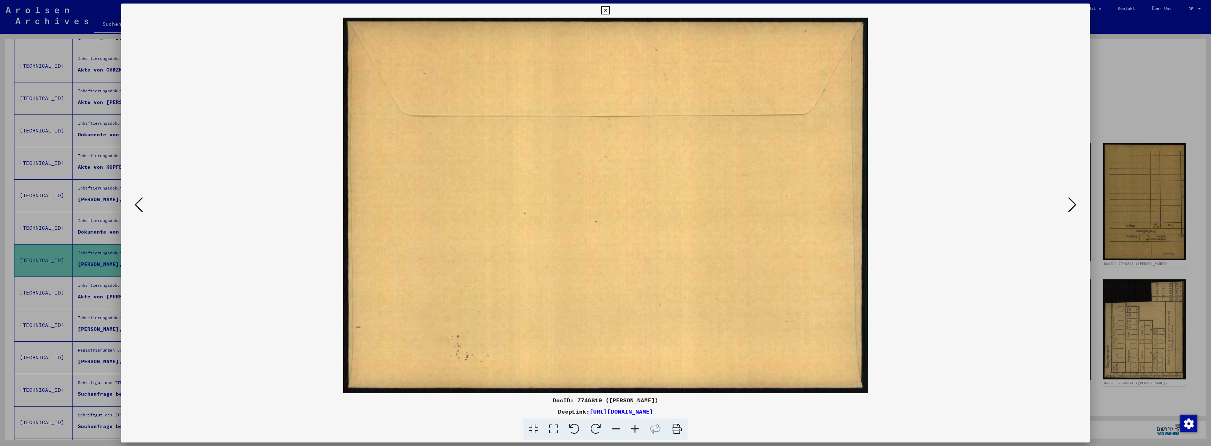
click at [1075, 204] on icon at bounding box center [1072, 204] width 8 height 17
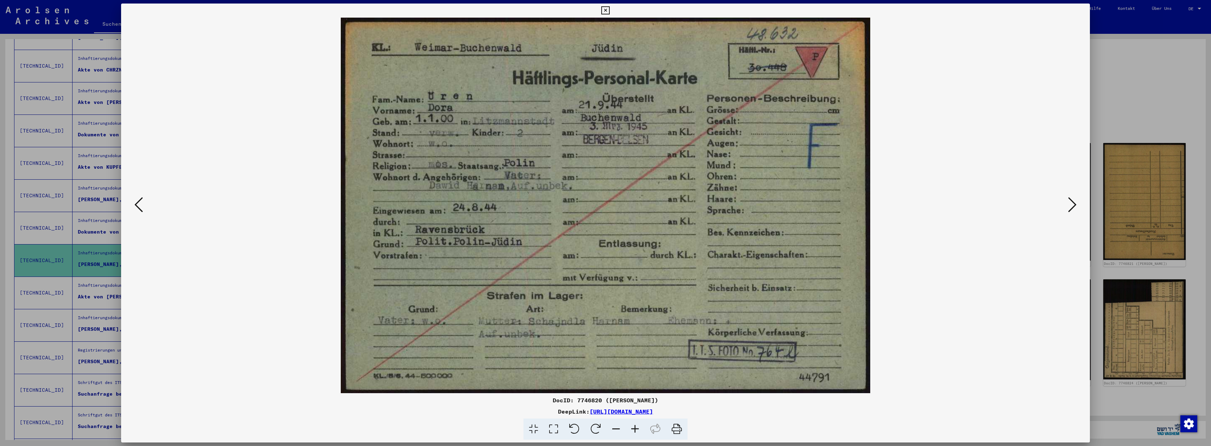
click at [1073, 204] on icon at bounding box center [1072, 204] width 8 height 17
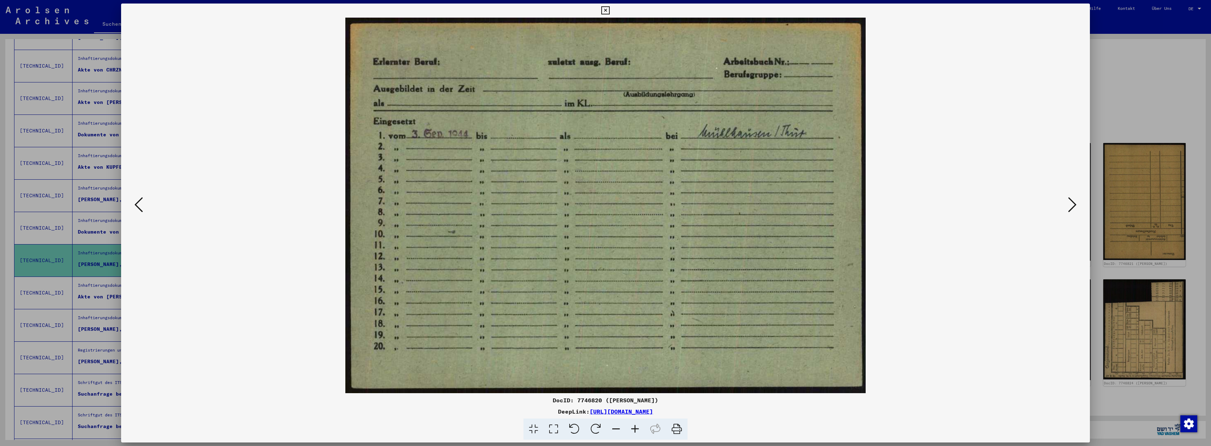
click at [1073, 204] on icon at bounding box center [1072, 204] width 8 height 17
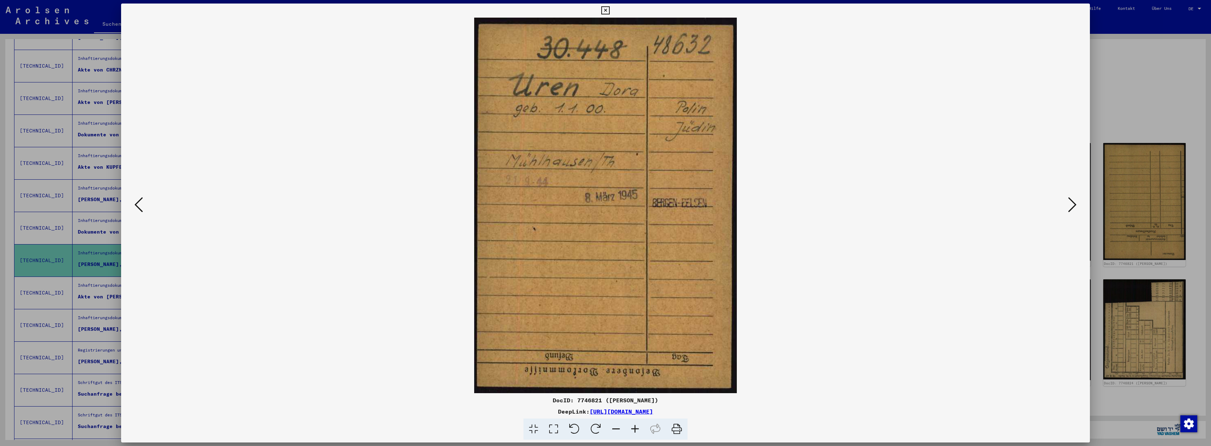
click at [1073, 204] on icon at bounding box center [1072, 204] width 8 height 17
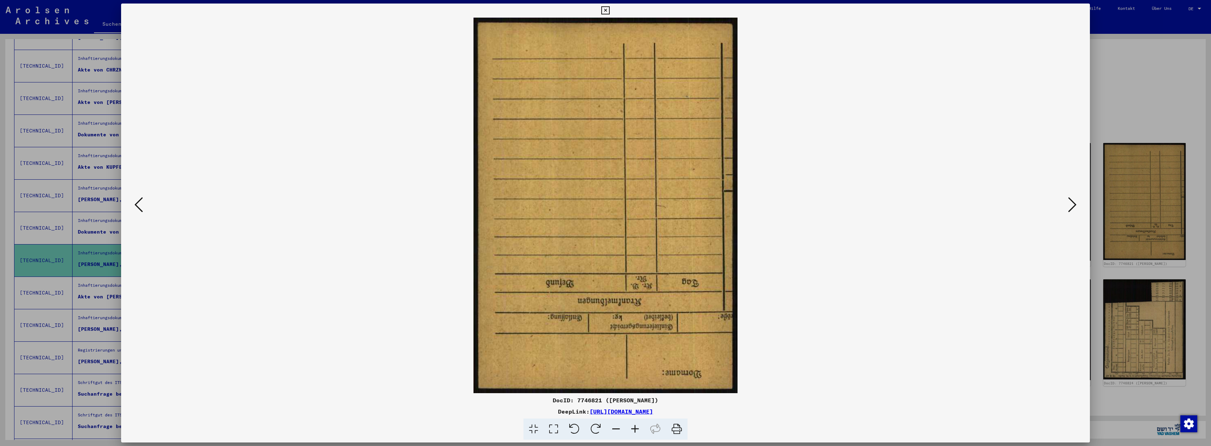
click at [1073, 204] on icon at bounding box center [1072, 204] width 8 height 17
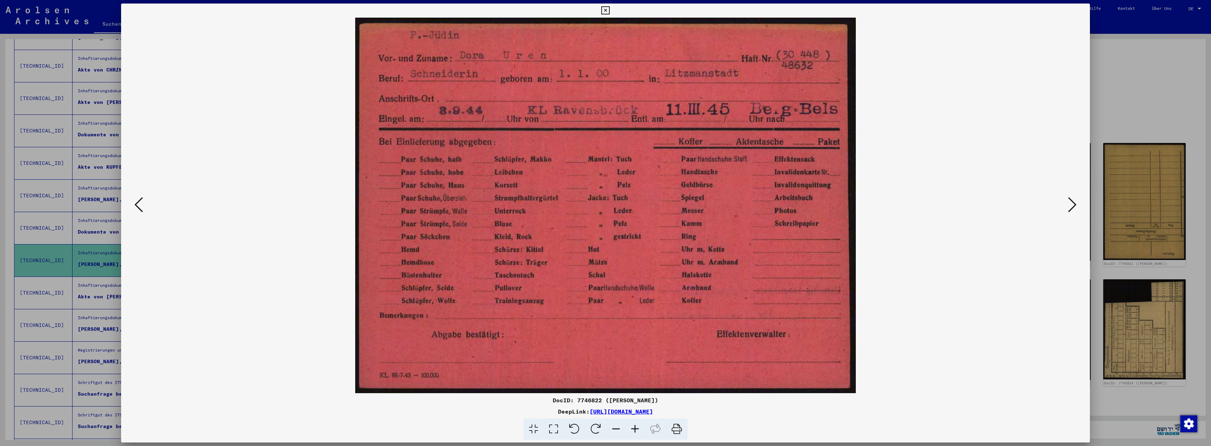
click at [1075, 203] on icon at bounding box center [1072, 204] width 8 height 17
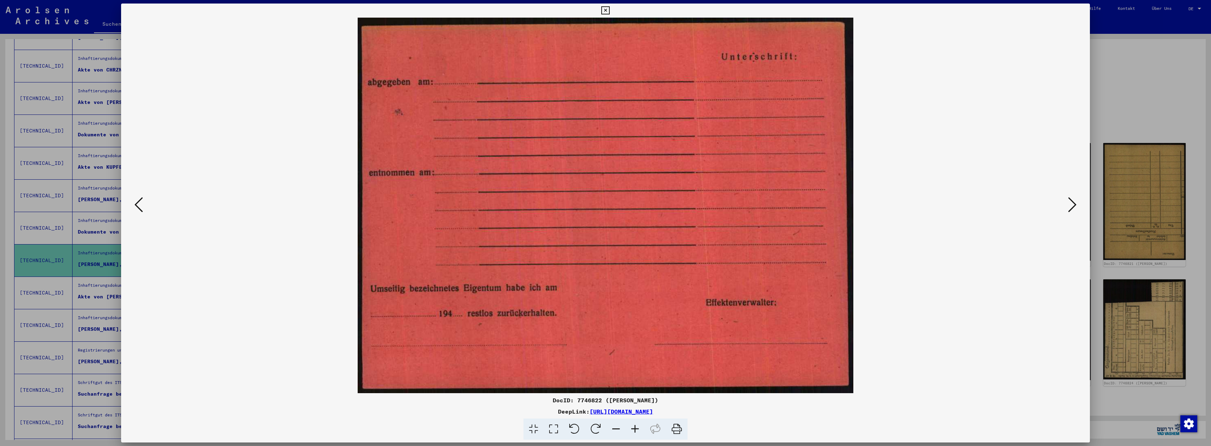
click at [1075, 203] on icon at bounding box center [1072, 204] width 8 height 17
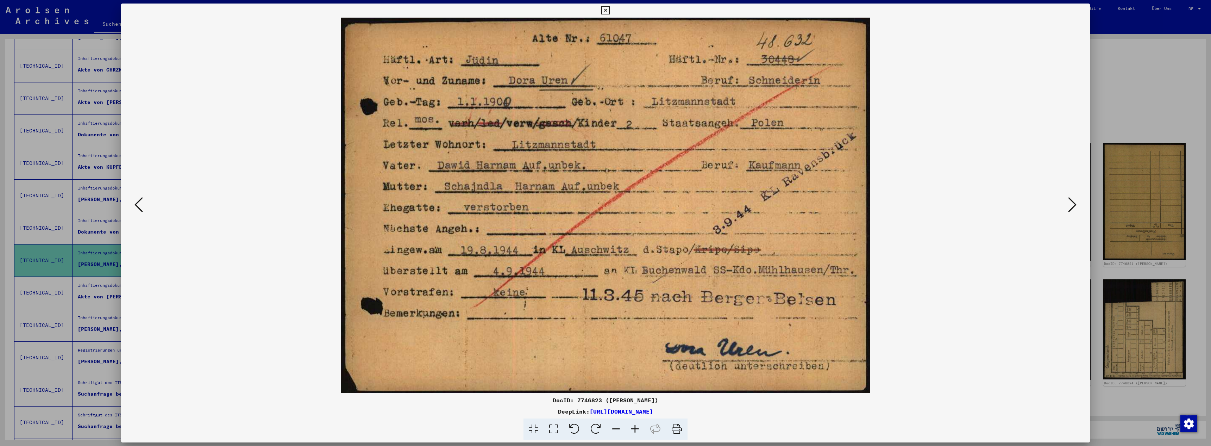
click at [1068, 196] on button at bounding box center [1072, 205] width 13 height 20
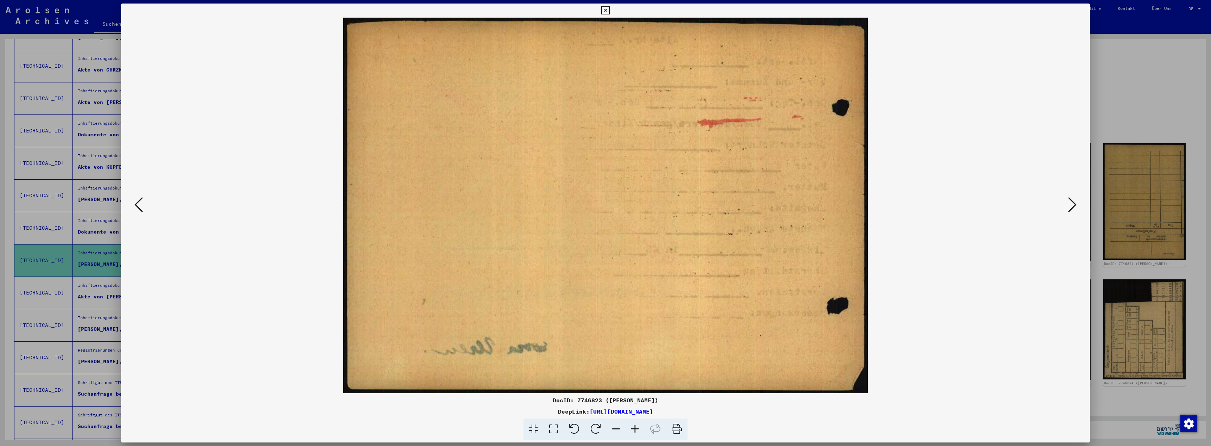
click at [1068, 196] on button at bounding box center [1072, 205] width 13 height 20
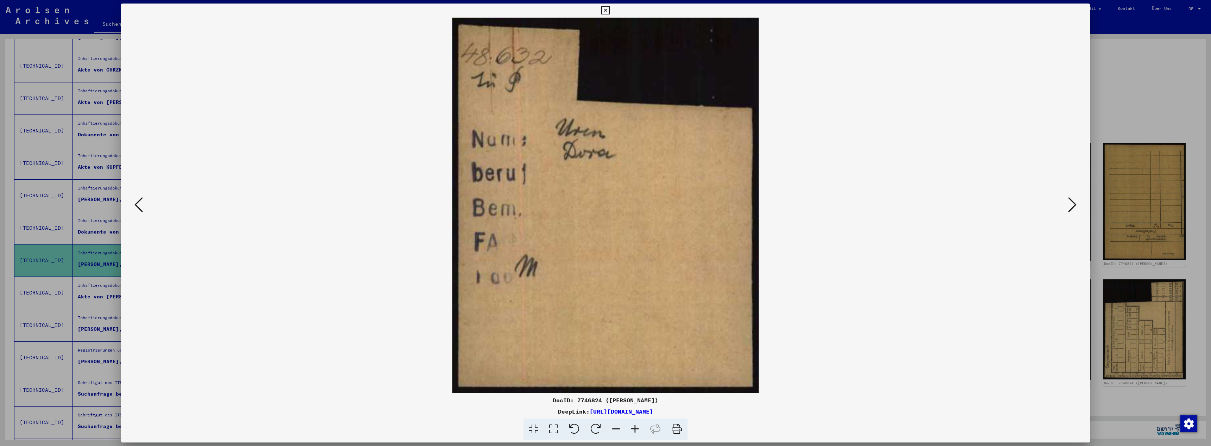
click at [1068, 196] on button at bounding box center [1072, 205] width 13 height 20
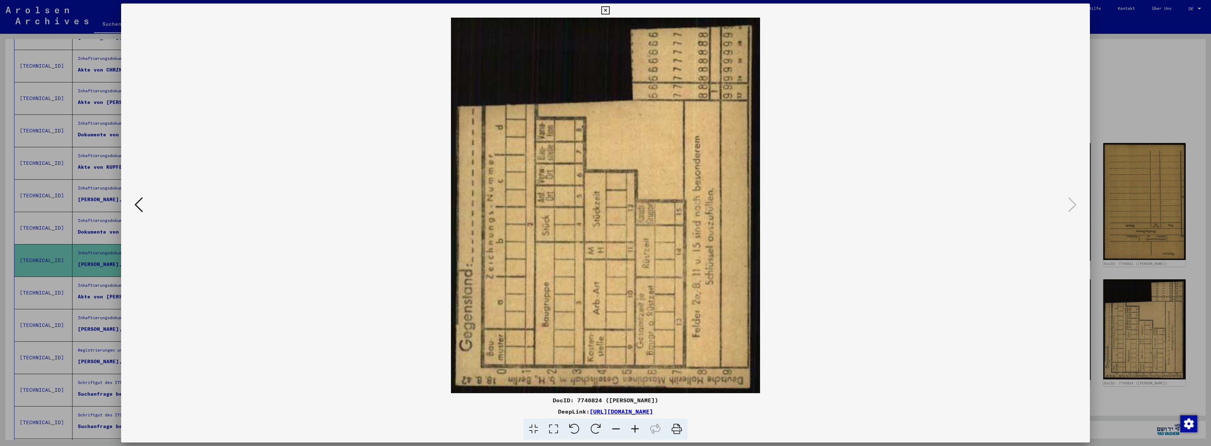
click at [139, 201] on icon at bounding box center [139, 204] width 8 height 17
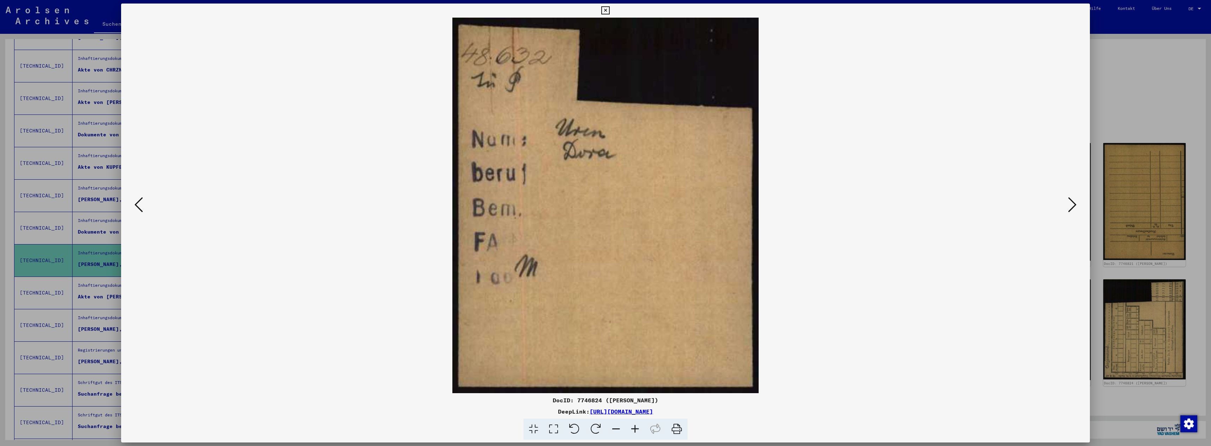
click at [1069, 205] on icon at bounding box center [1072, 204] width 8 height 17
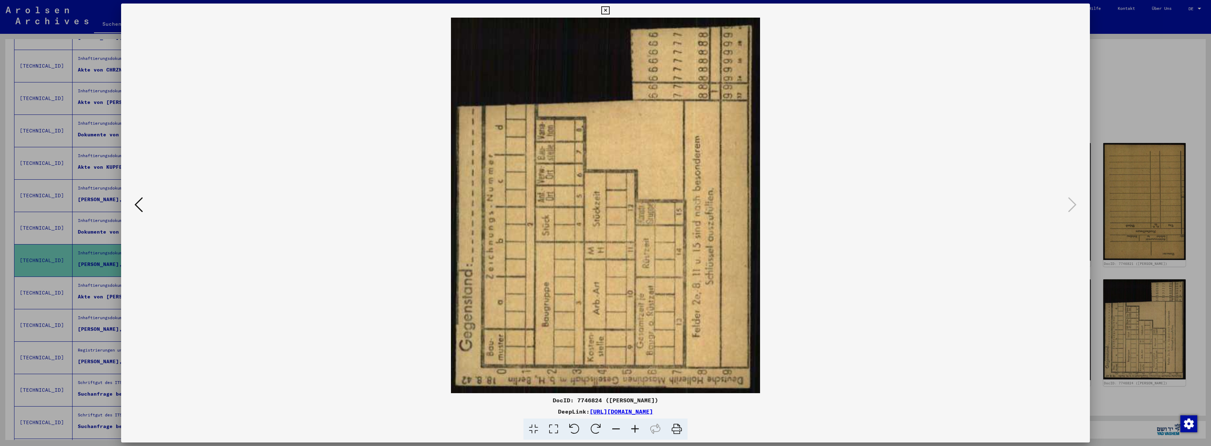
click at [1162, 96] on div at bounding box center [605, 223] width 1211 height 446
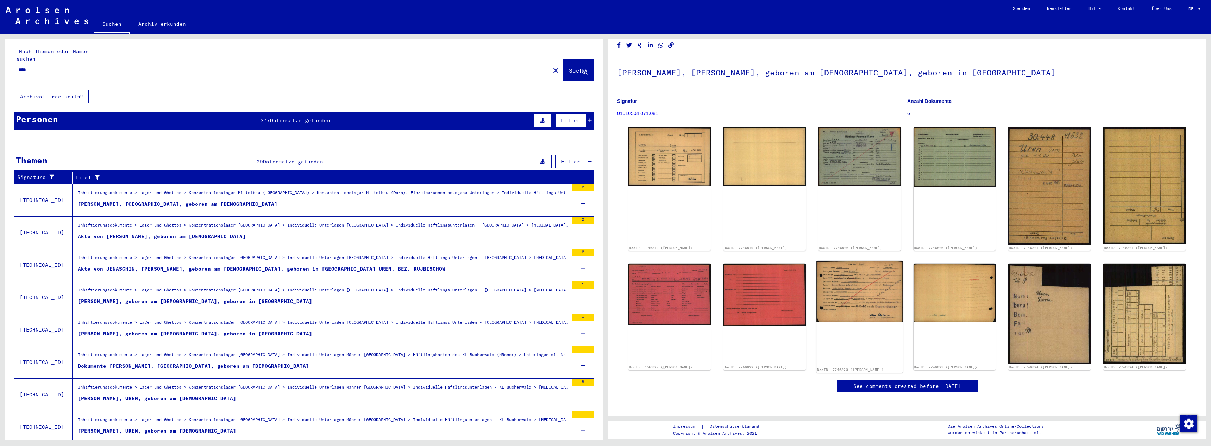
click at [844, 261] on img at bounding box center [860, 291] width 87 height 61
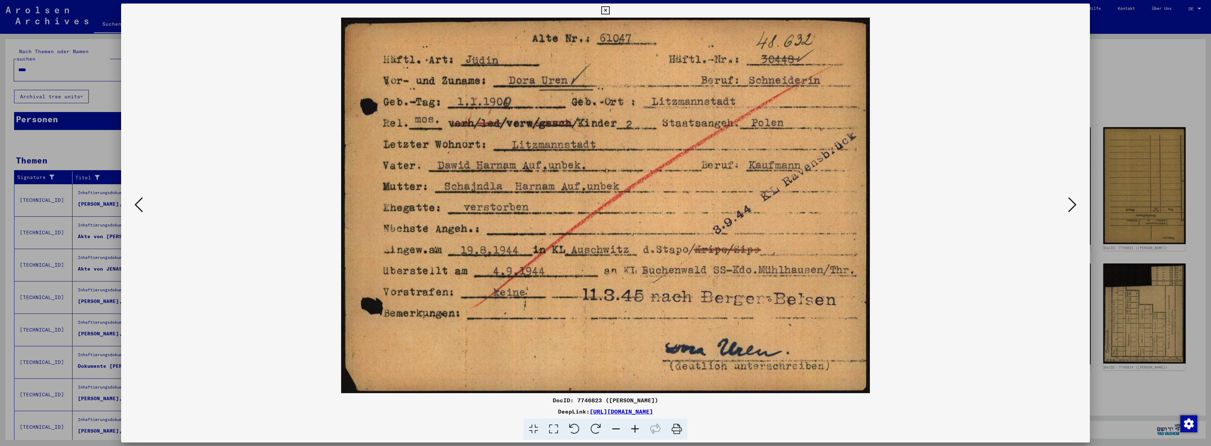
click at [1138, 185] on div at bounding box center [605, 223] width 1211 height 446
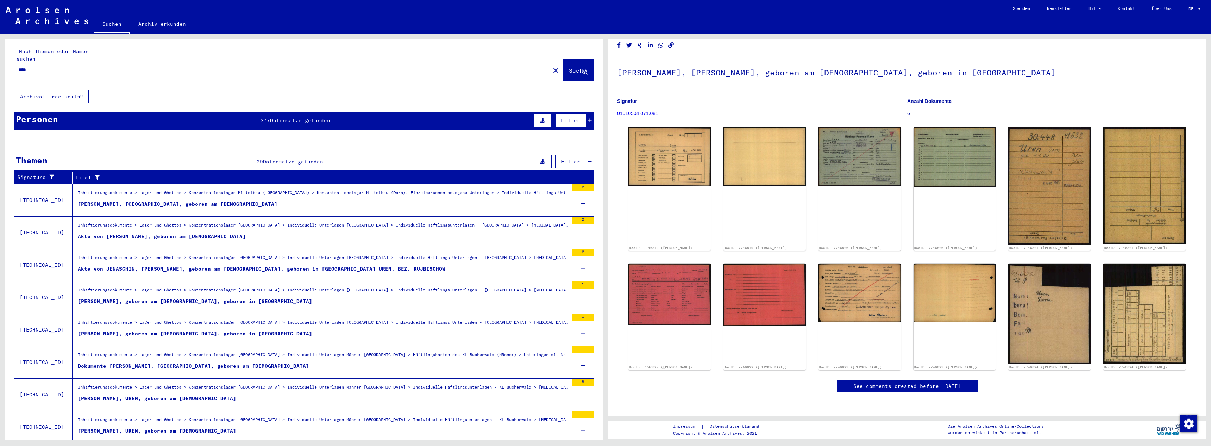
drag, startPoint x: 28, startPoint y: 62, endPoint x: 25, endPoint y: 60, distance: 3.6
click at [25, 66] on input "****" at bounding box center [282, 69] width 528 height 7
type input "****"
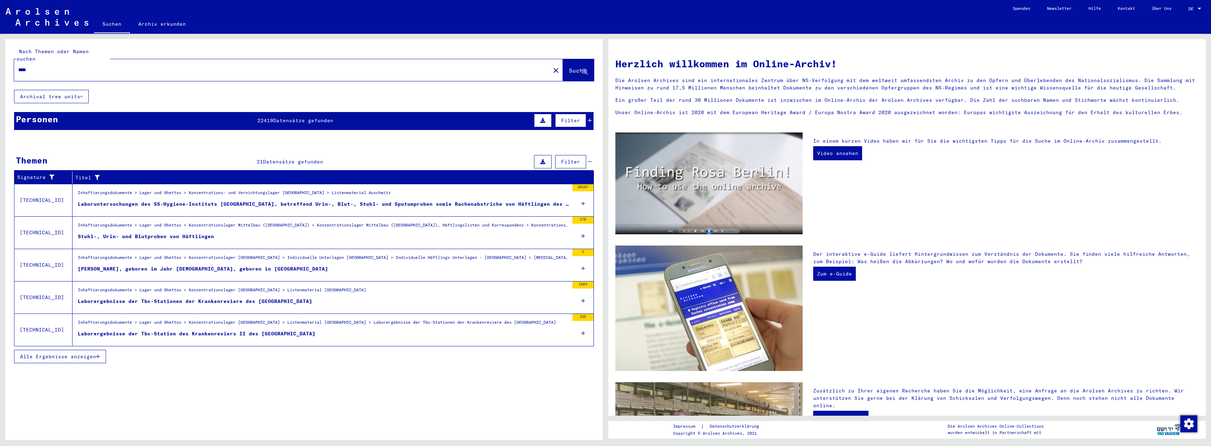
click at [61, 353] on span "Alle Ergebnisse anzeigen" at bounding box center [58, 356] width 76 height 6
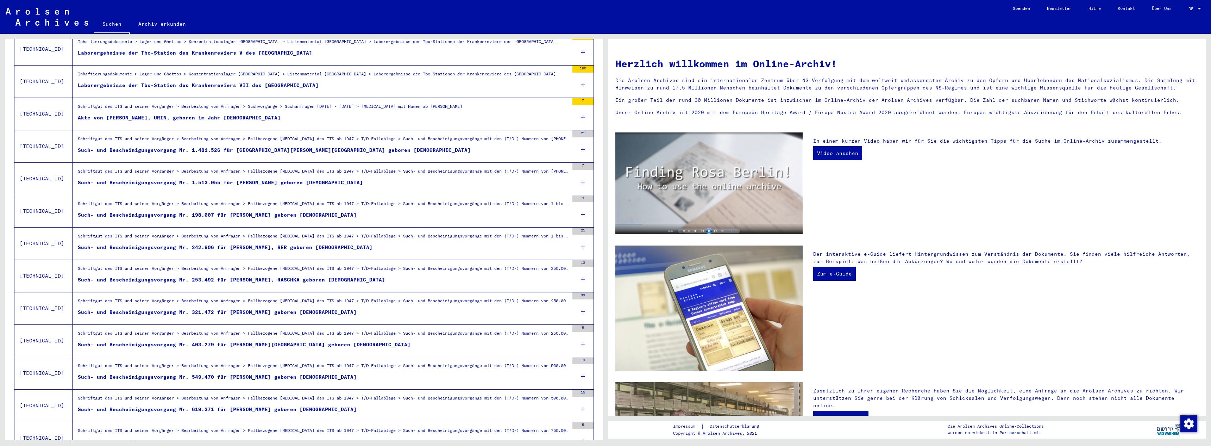
scroll to position [379, 0]
click at [187, 103] on div "Schriftgut des ITS und seiner Vorgänger > Bearbeitung von Anfragen > Suchvorgän…" at bounding box center [270, 107] width 385 height 10
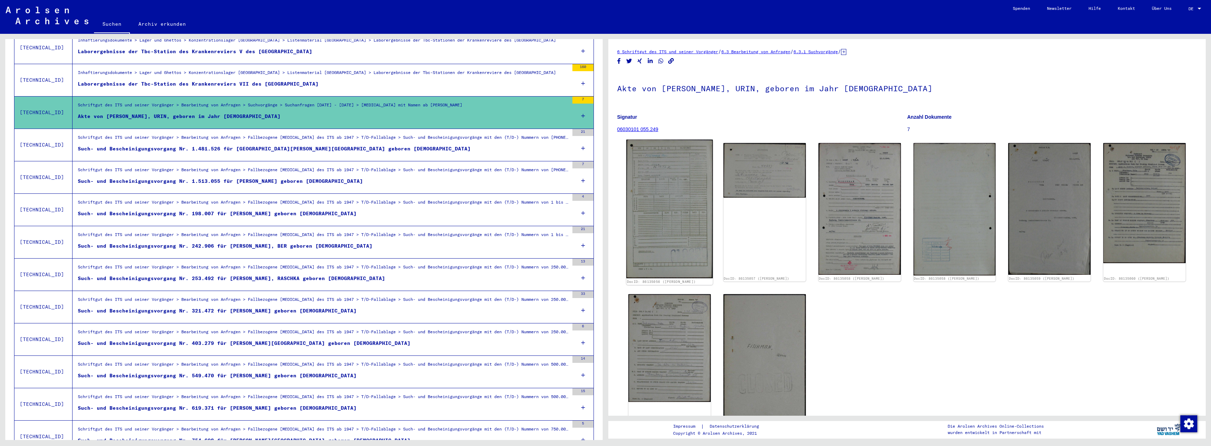
click at [637, 203] on img at bounding box center [669, 208] width 87 height 139
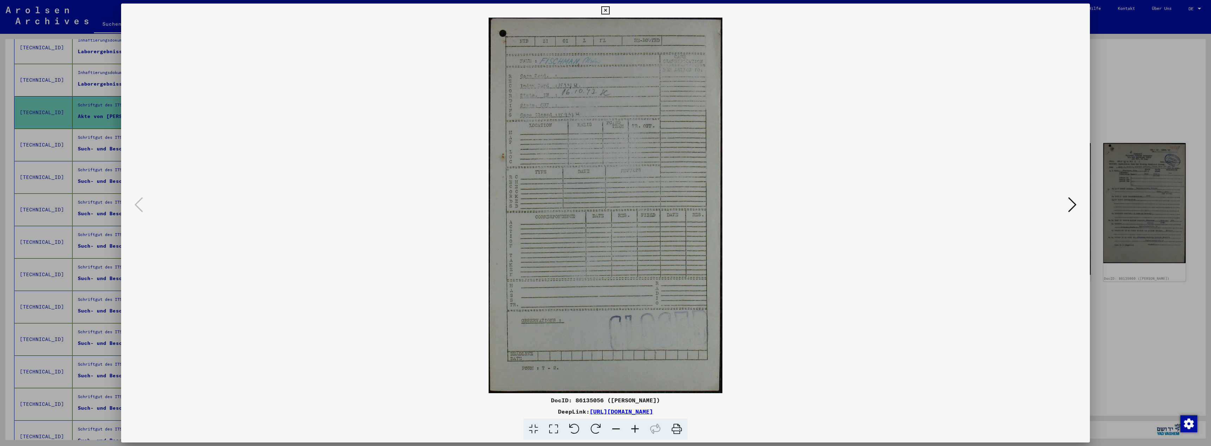
click at [1134, 109] on div at bounding box center [605, 223] width 1211 height 446
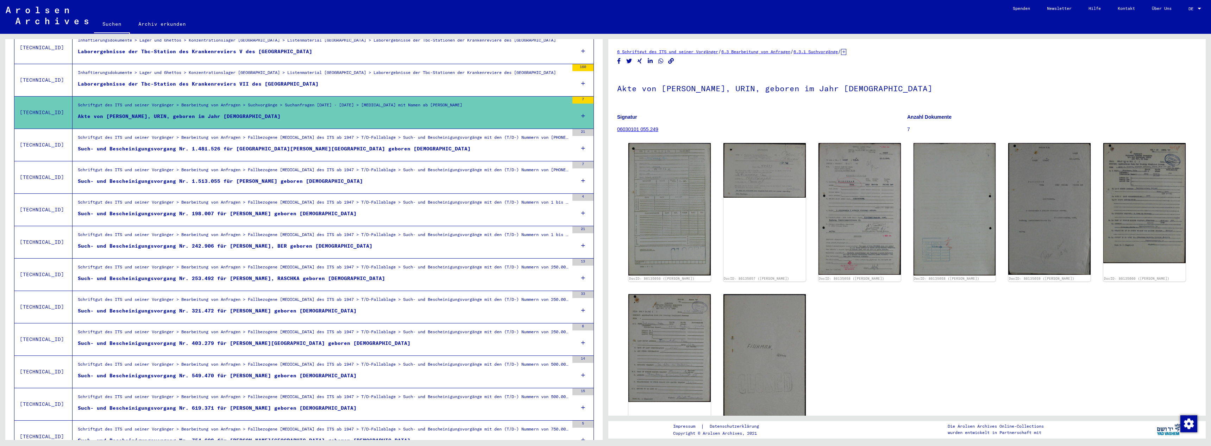
click at [237, 210] on div "Such- und Bescheinigungsvorgang Nr. 198.007 für [PERSON_NAME] geboren [DEMOGRAP…" at bounding box center [217, 213] width 279 height 7
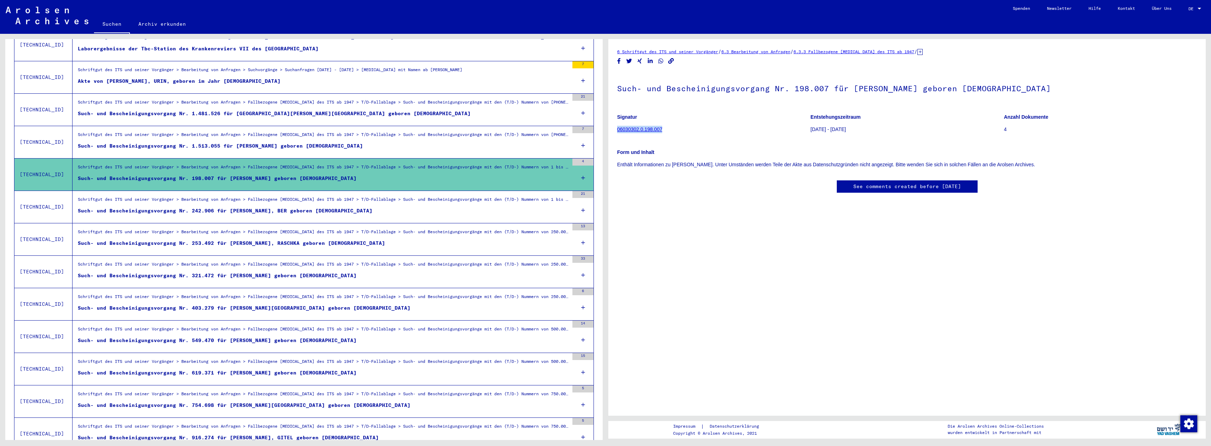
scroll to position [458, 0]
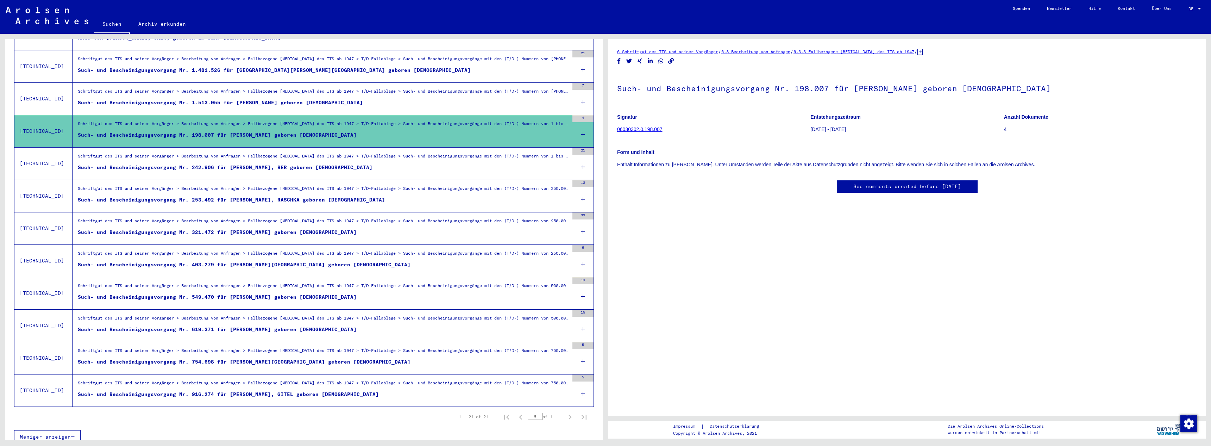
click at [155, 326] on div "Such- und Bescheinigungsvorgang Nr. 619.371 für [PERSON_NAME] geboren [DEMOGRAP…" at bounding box center [217, 329] width 279 height 7
